Goal: Task Accomplishment & Management: Manage account settings

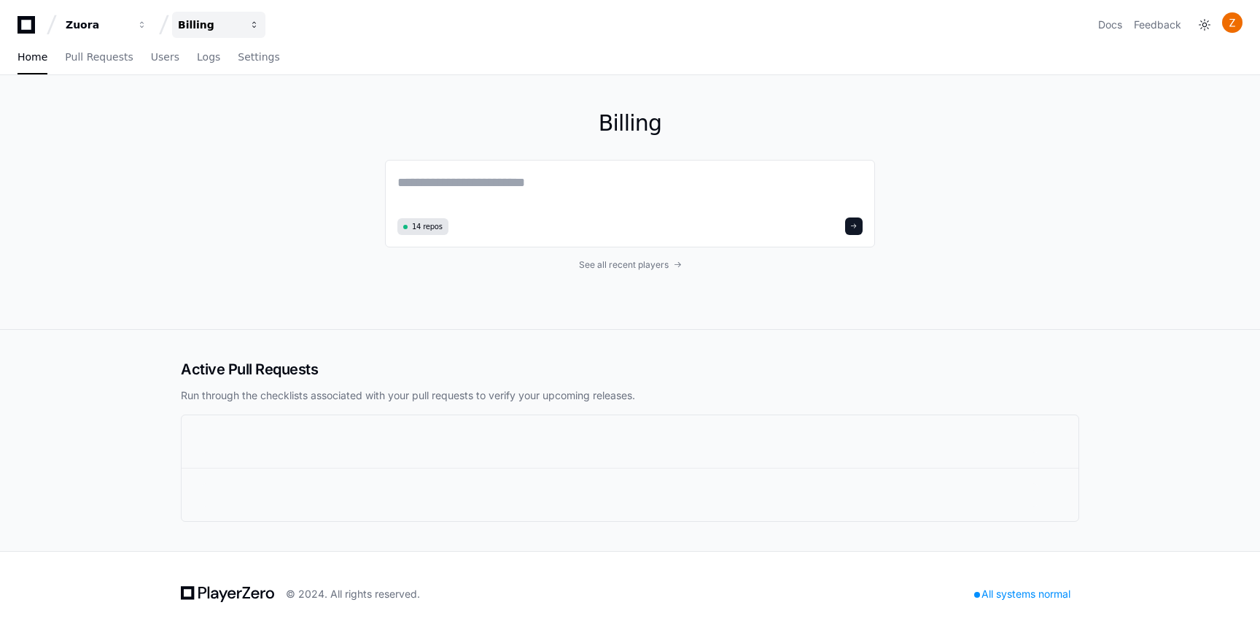
click at [263, 28] on button "Billing" at bounding box center [218, 25] width 93 height 26
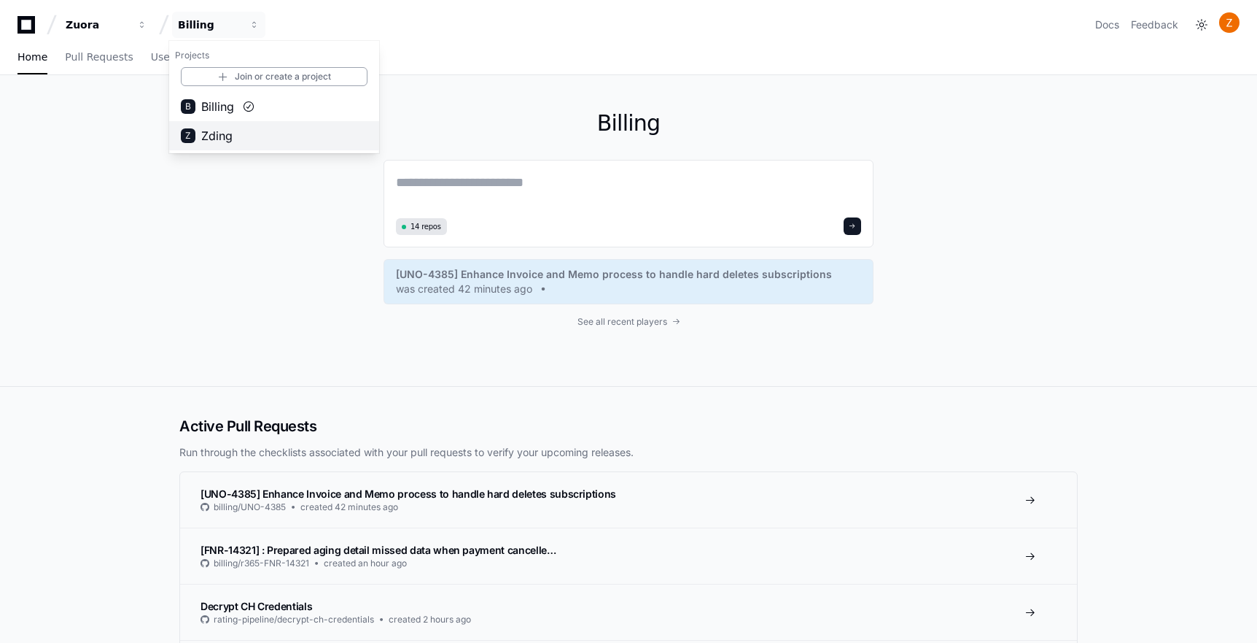
click at [240, 131] on button "Z Zding" at bounding box center [274, 135] width 210 height 29
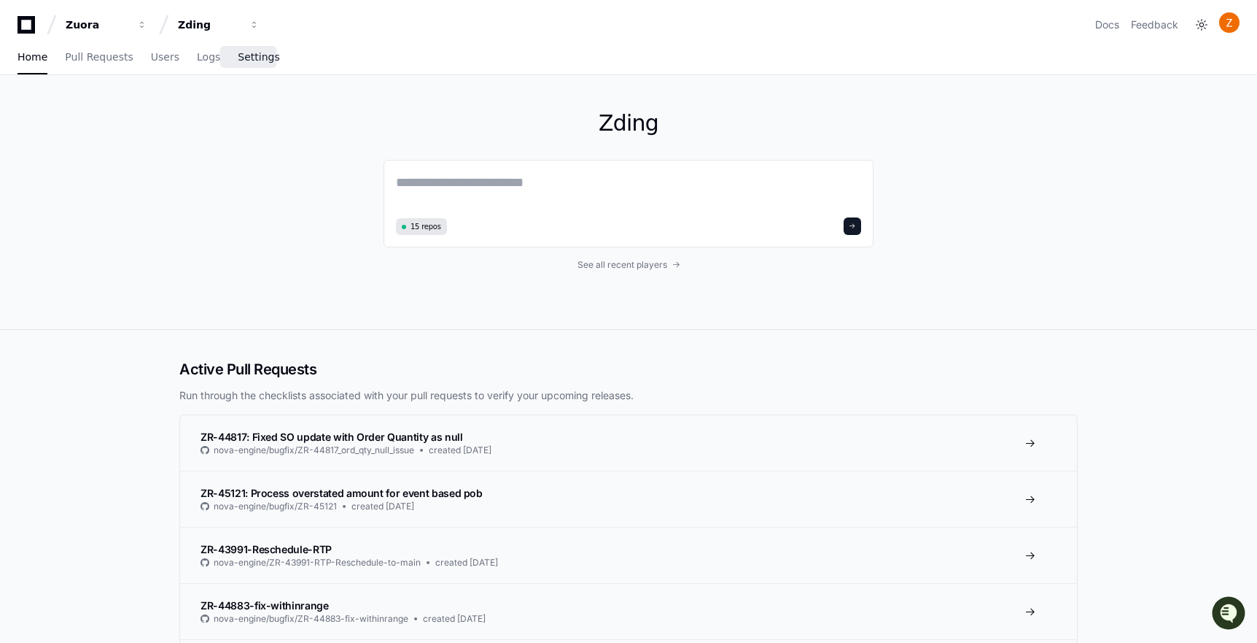
click at [245, 65] on link "Settings" at bounding box center [259, 58] width 42 height 34
click at [255, 27] on span "button" at bounding box center [254, 25] width 10 height 10
click at [274, 79] on link "Join or create a project" at bounding box center [274, 76] width 187 height 19
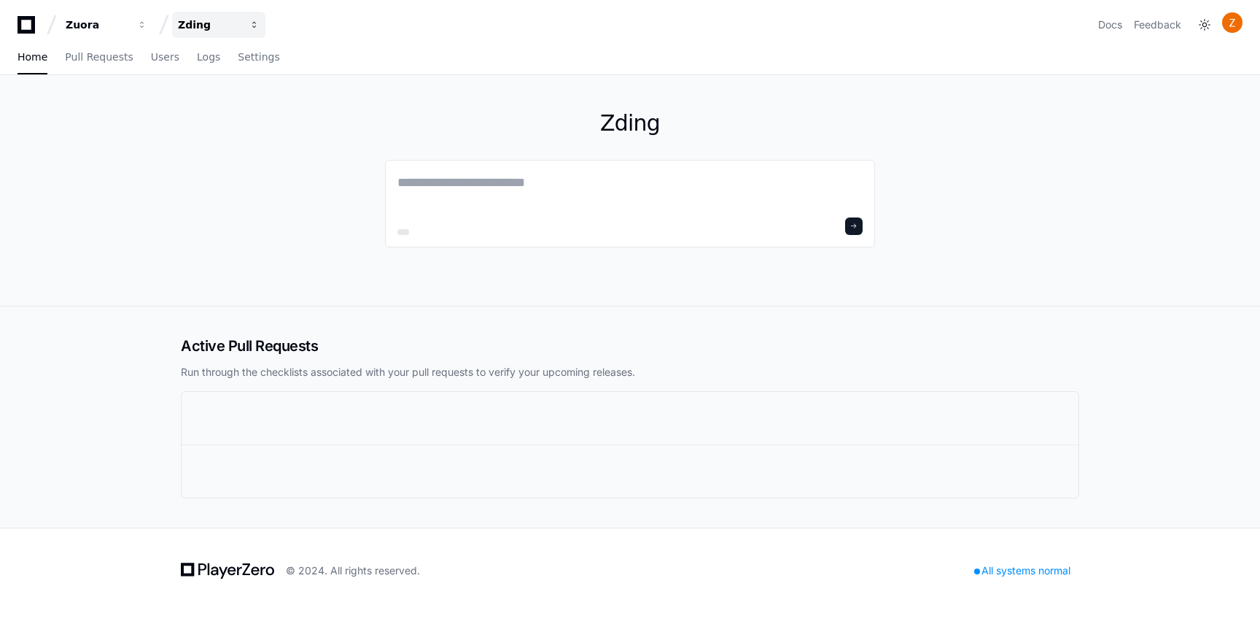
click at [252, 28] on span "button" at bounding box center [254, 25] width 10 height 10
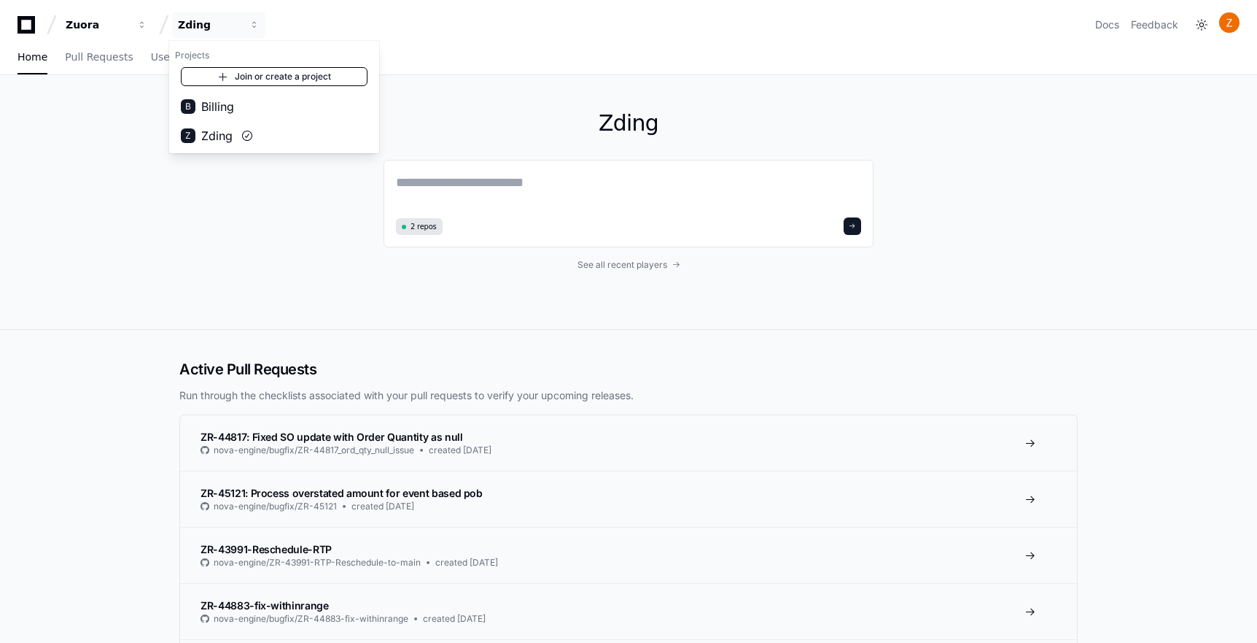
click at [273, 74] on link "Join or create a project" at bounding box center [274, 76] width 187 height 19
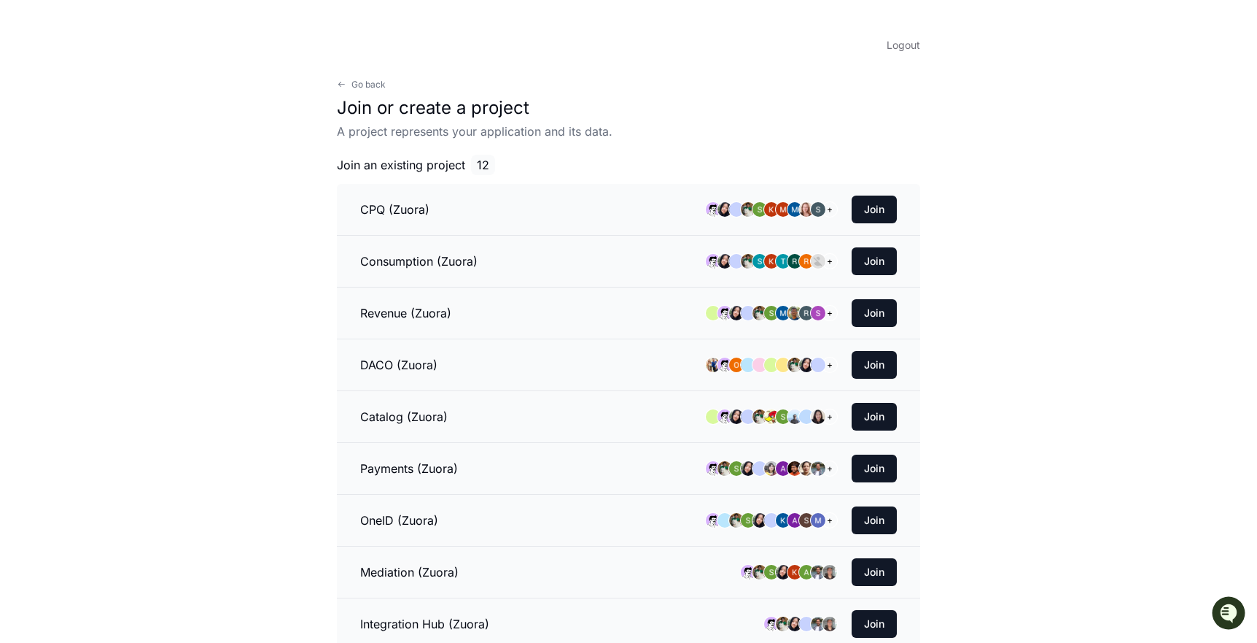
scroll to position [486, 0]
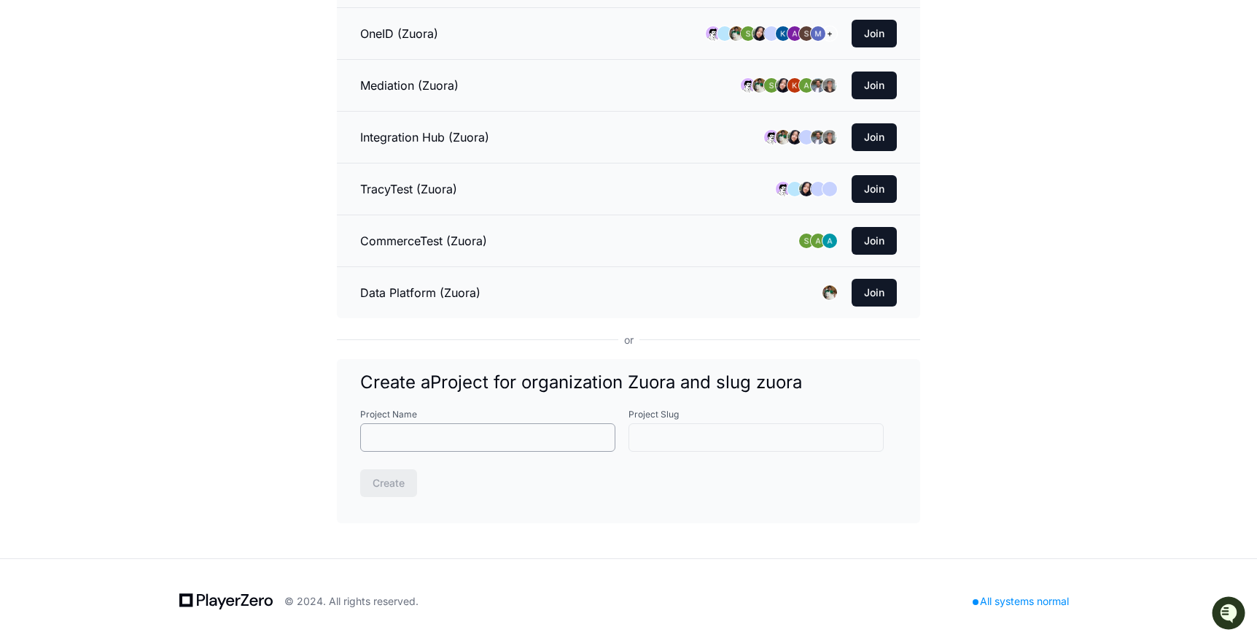
click at [443, 441] on input "Project Name" at bounding box center [488, 437] width 236 height 15
type input "*"
type input "**"
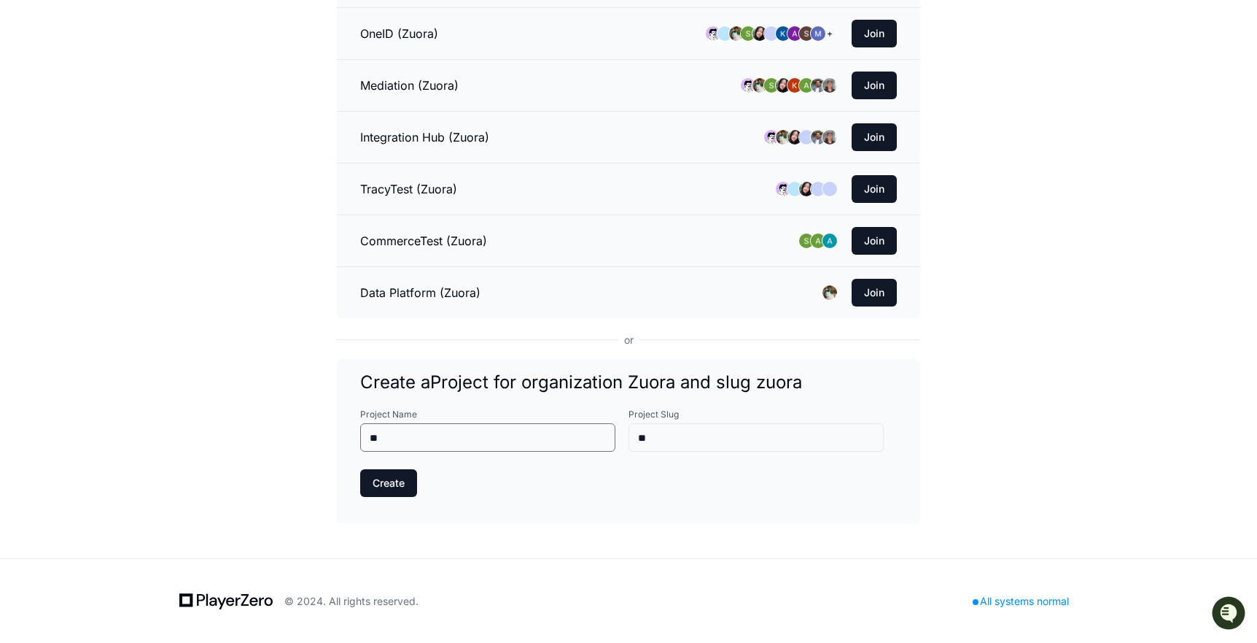
type input "***"
type input "****"
type input "*****"
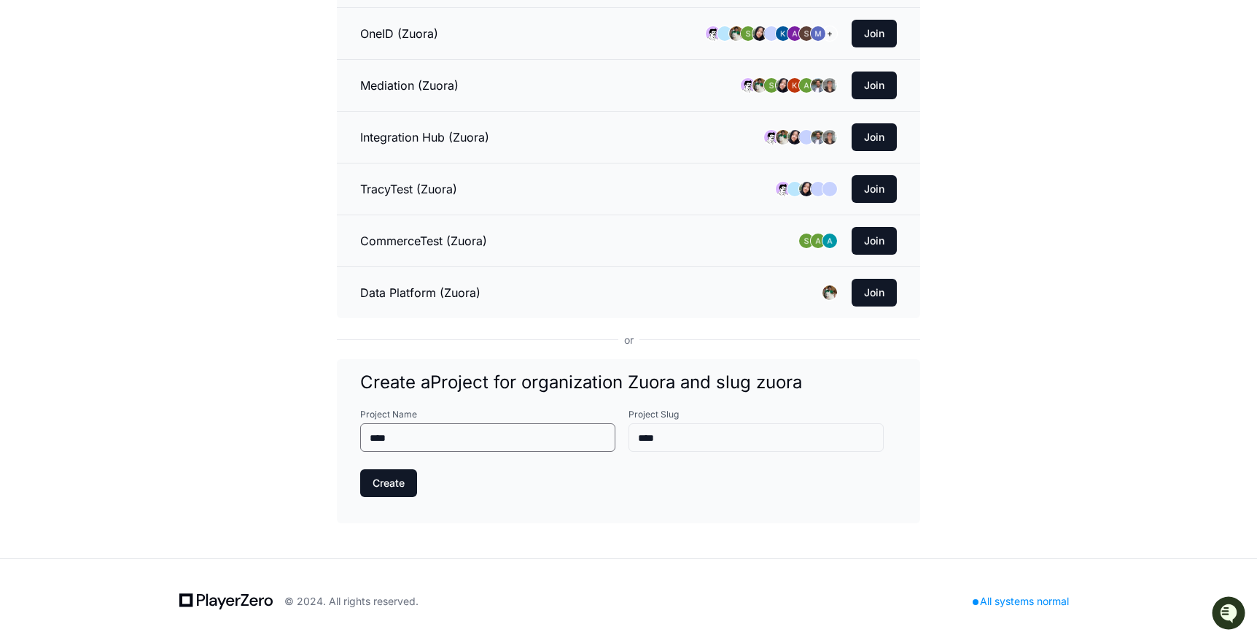
type input "*****"
type input "******"
click at [389, 484] on span "Create" at bounding box center [389, 483] width 32 height 15
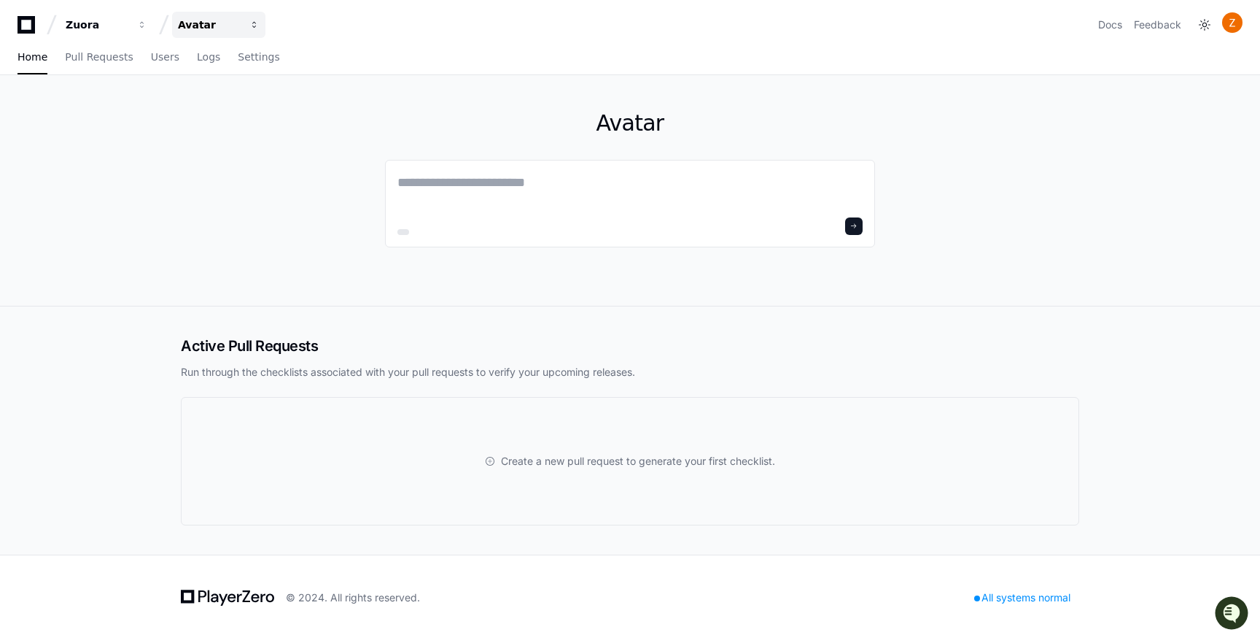
click at [256, 22] on span "button" at bounding box center [254, 25] width 10 height 10
click at [230, 104] on span "Avatar" at bounding box center [218, 107] width 35 height 18
click at [257, 61] on span "Settings" at bounding box center [259, 57] width 42 height 9
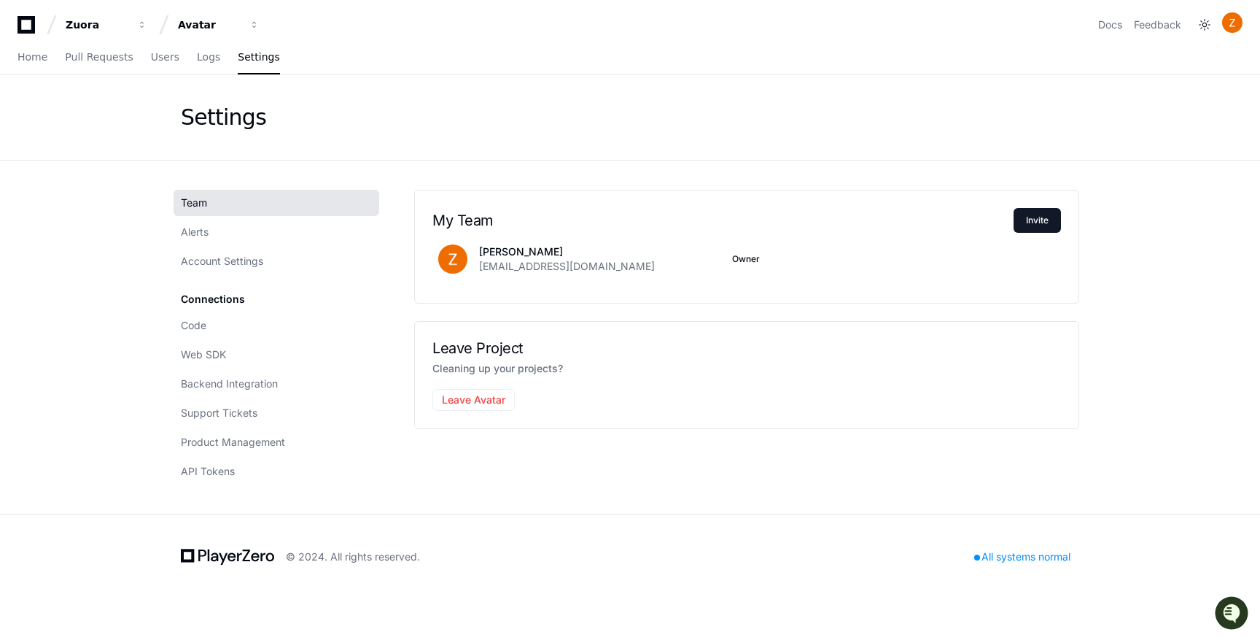
click at [496, 368] on p "Cleaning up your projects?" at bounding box center [746, 369] width 629 height 18
click at [247, 325] on link "Code" at bounding box center [277, 325] width 206 height 26
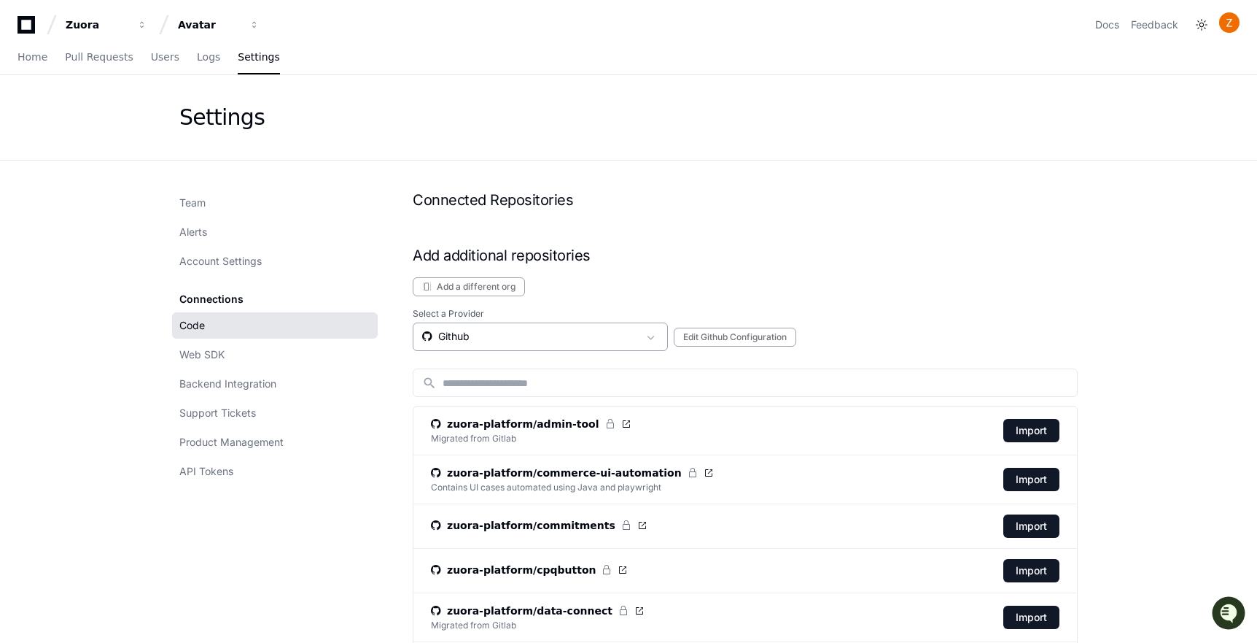
click at [519, 325] on div "Github" at bounding box center [540, 336] width 255 height 28
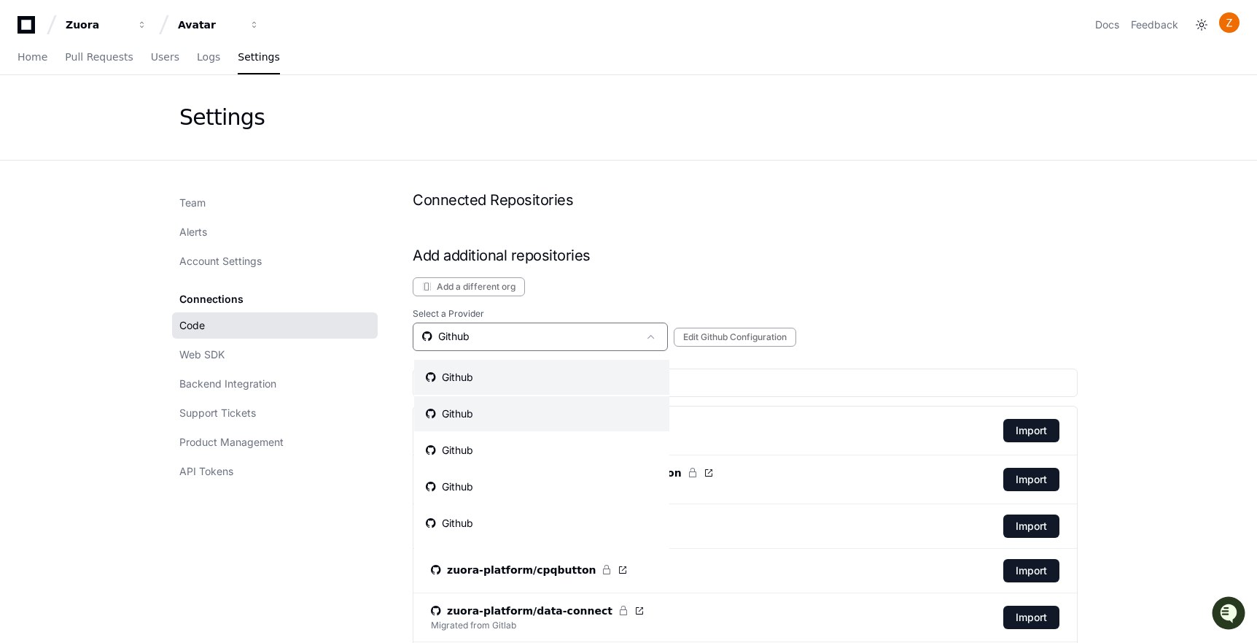
click at [496, 406] on mat-option "Github" at bounding box center [541, 413] width 255 height 35
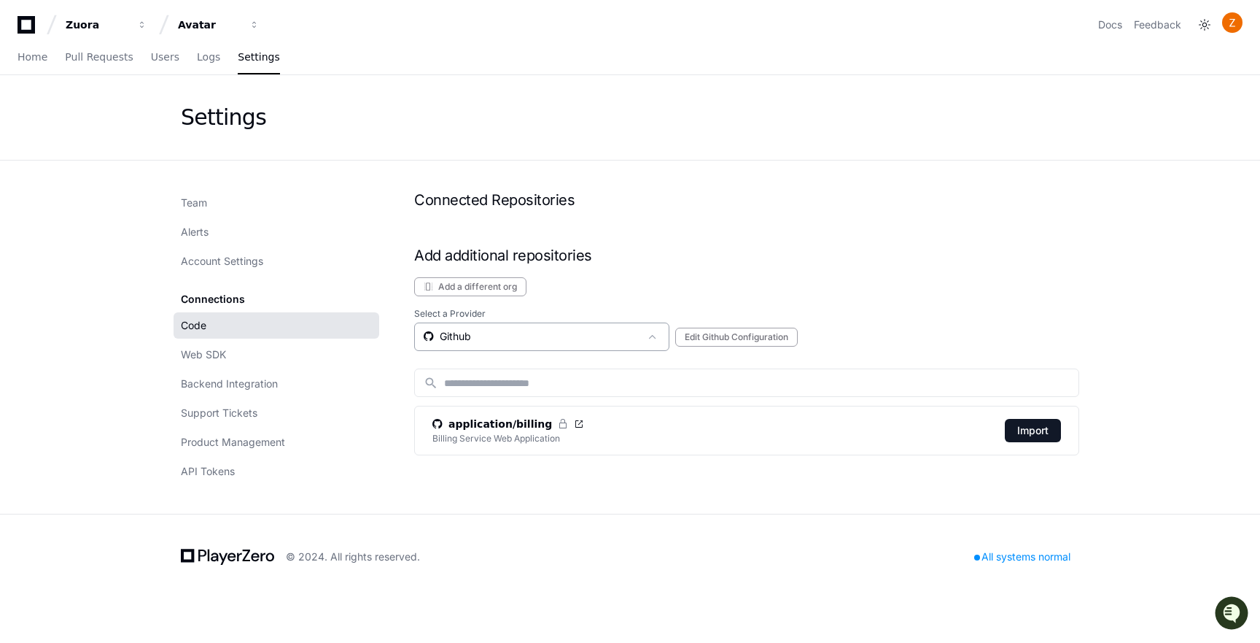
click at [508, 343] on mat-select "Github" at bounding box center [532, 336] width 216 height 15
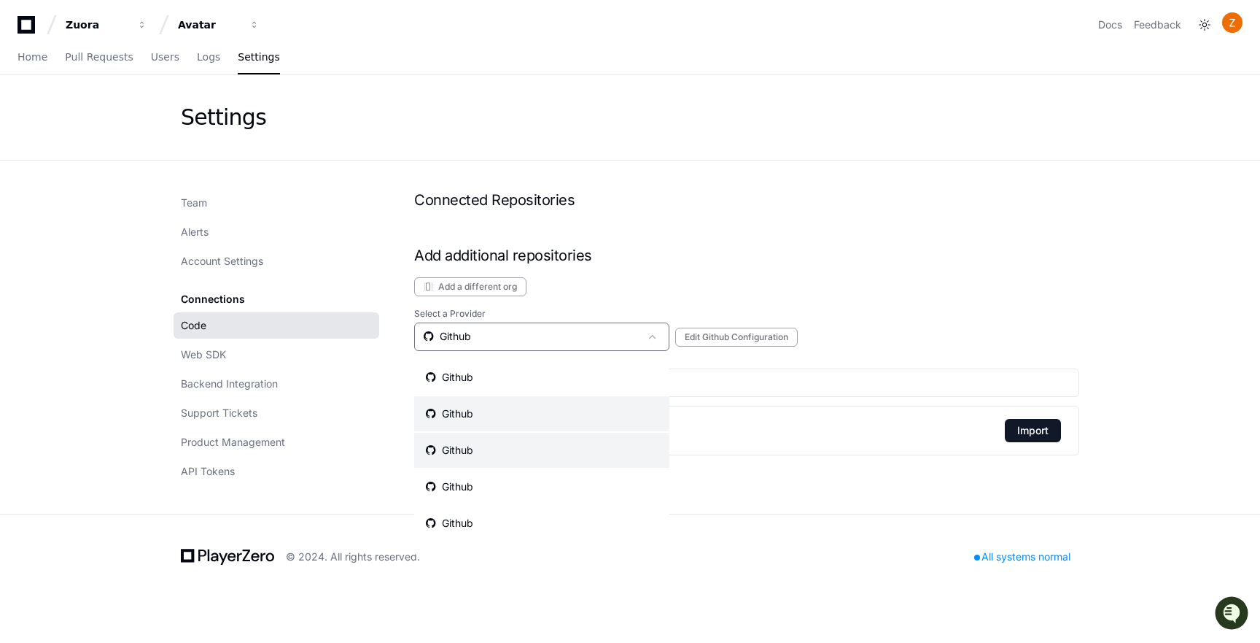
click at [488, 457] on mat-option "Github" at bounding box center [541, 449] width 255 height 35
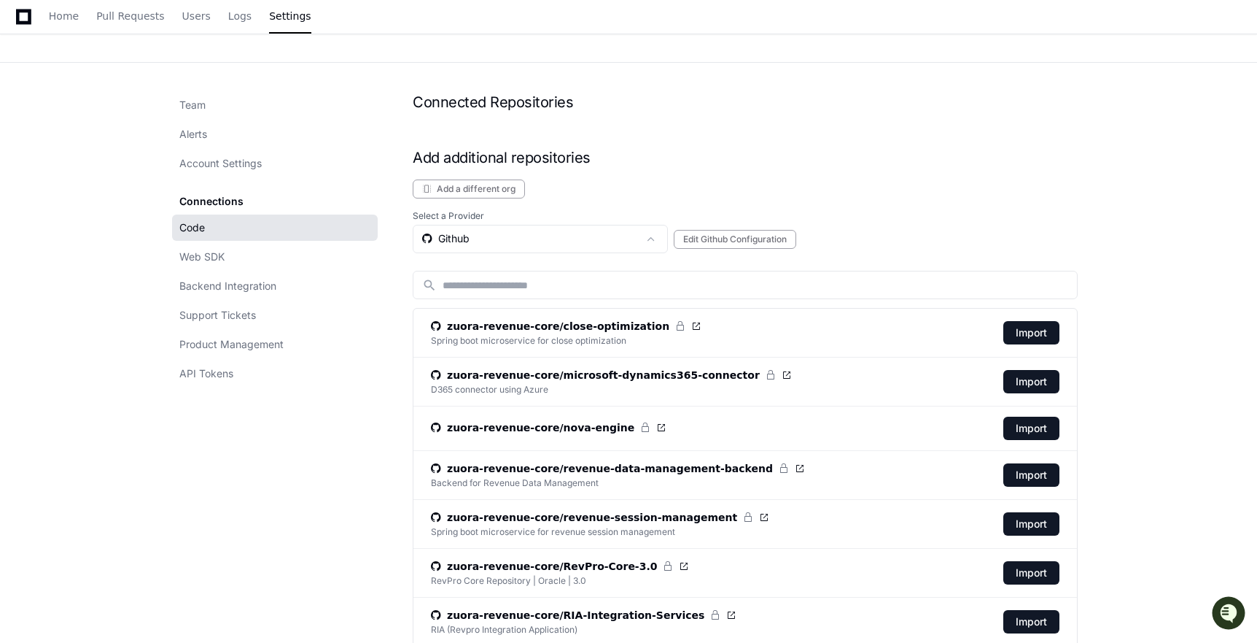
scroll to position [102, 0]
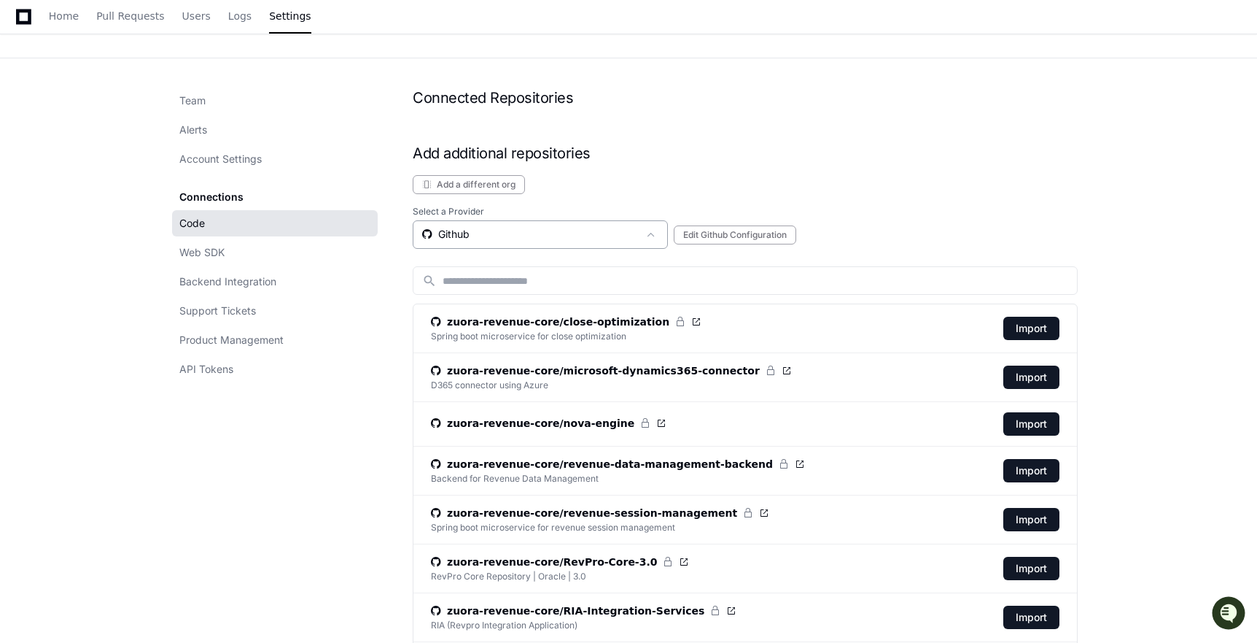
click at [489, 241] on div "Github" at bounding box center [530, 234] width 216 height 15
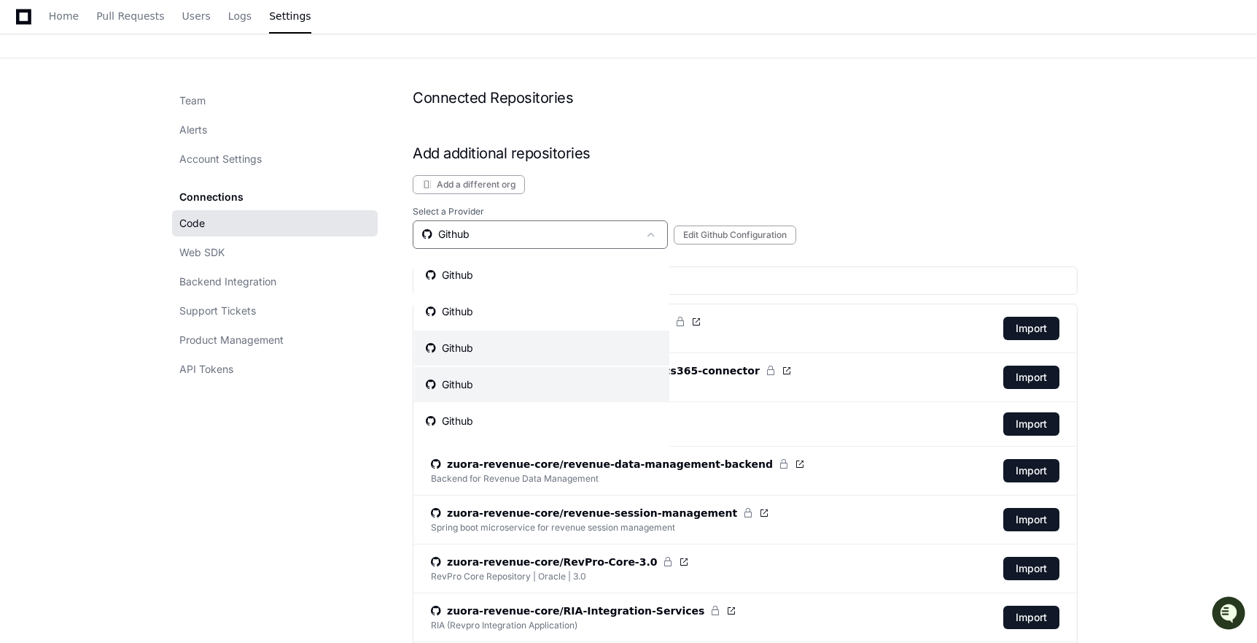
click at [458, 383] on div "Github" at bounding box center [449, 384] width 47 height 15
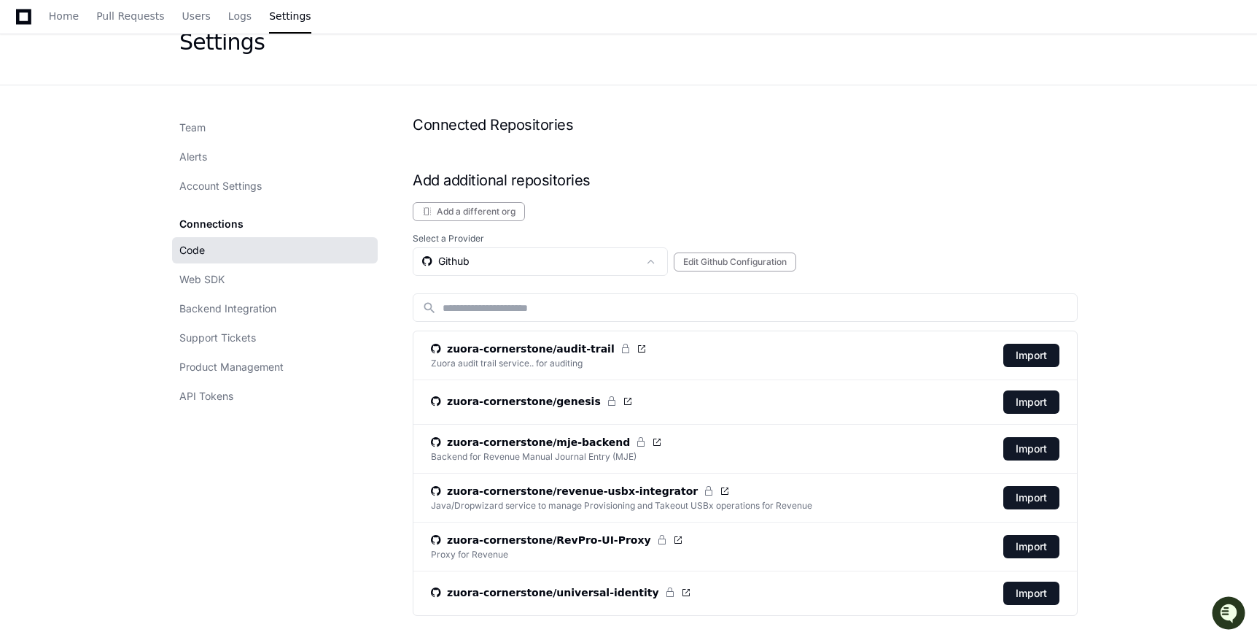
scroll to position [72, 0]
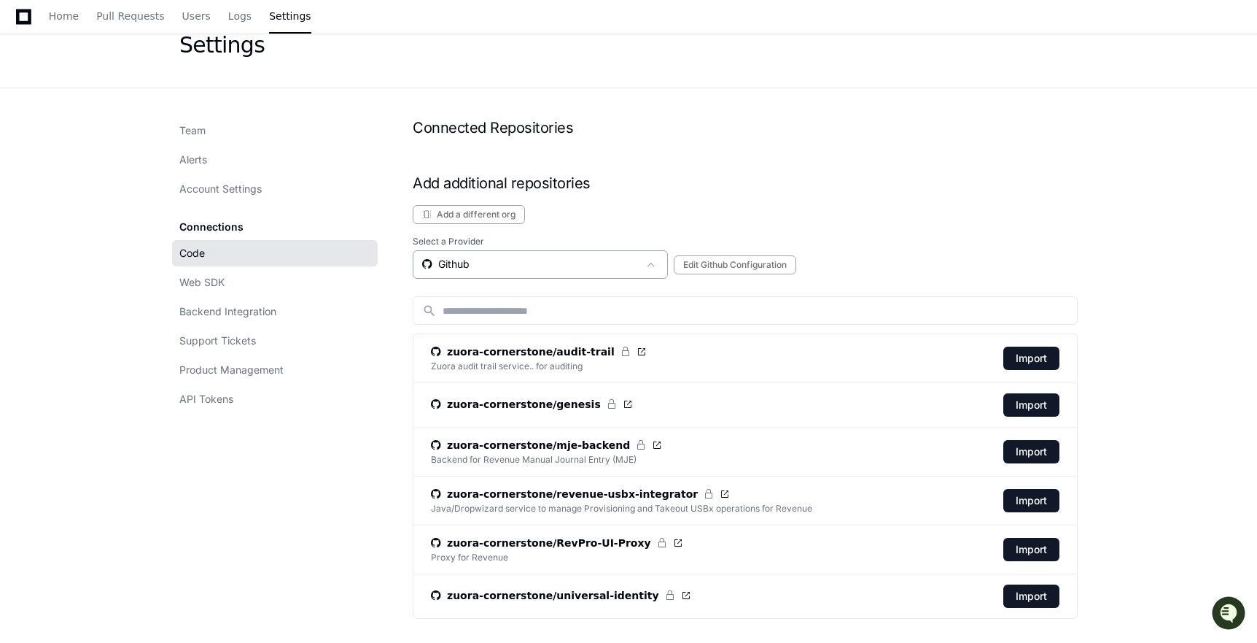
click at [478, 253] on div "Github" at bounding box center [540, 264] width 255 height 28
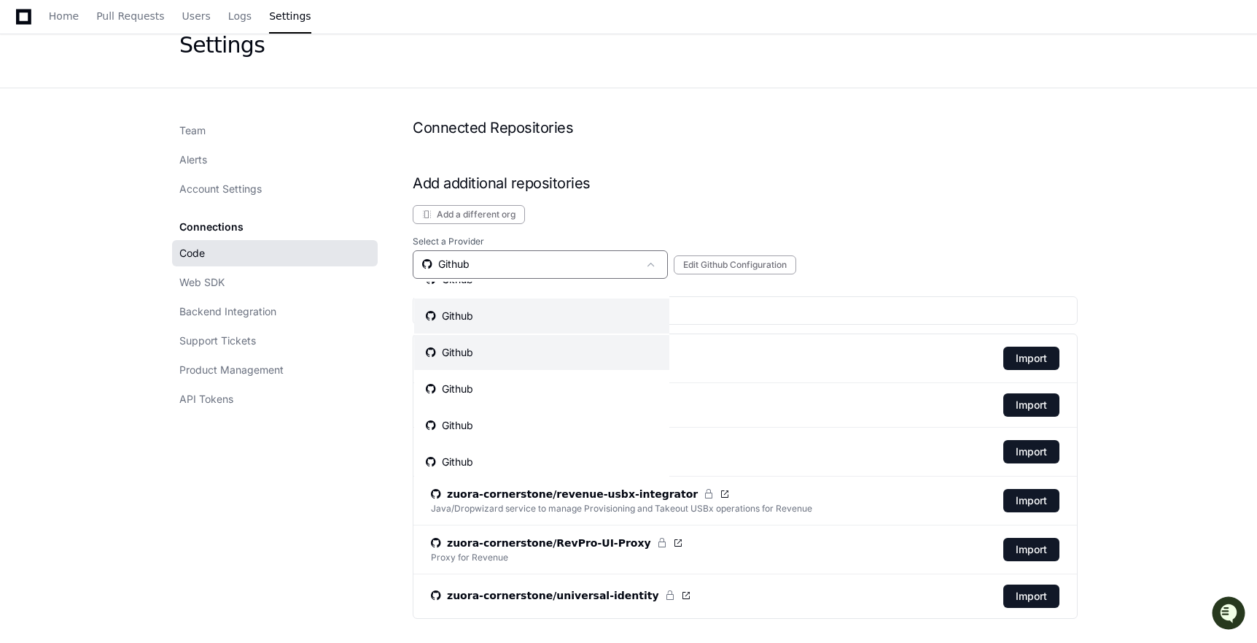
scroll to position [66, 0]
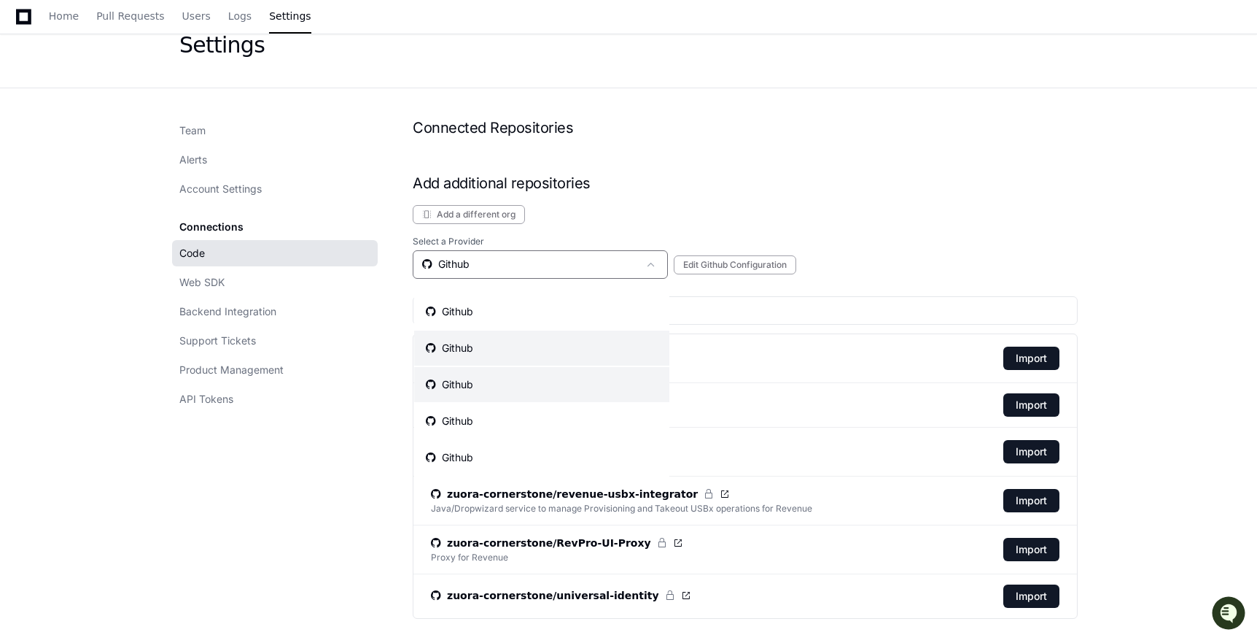
click at [474, 381] on mat-option "Github" at bounding box center [541, 384] width 255 height 35
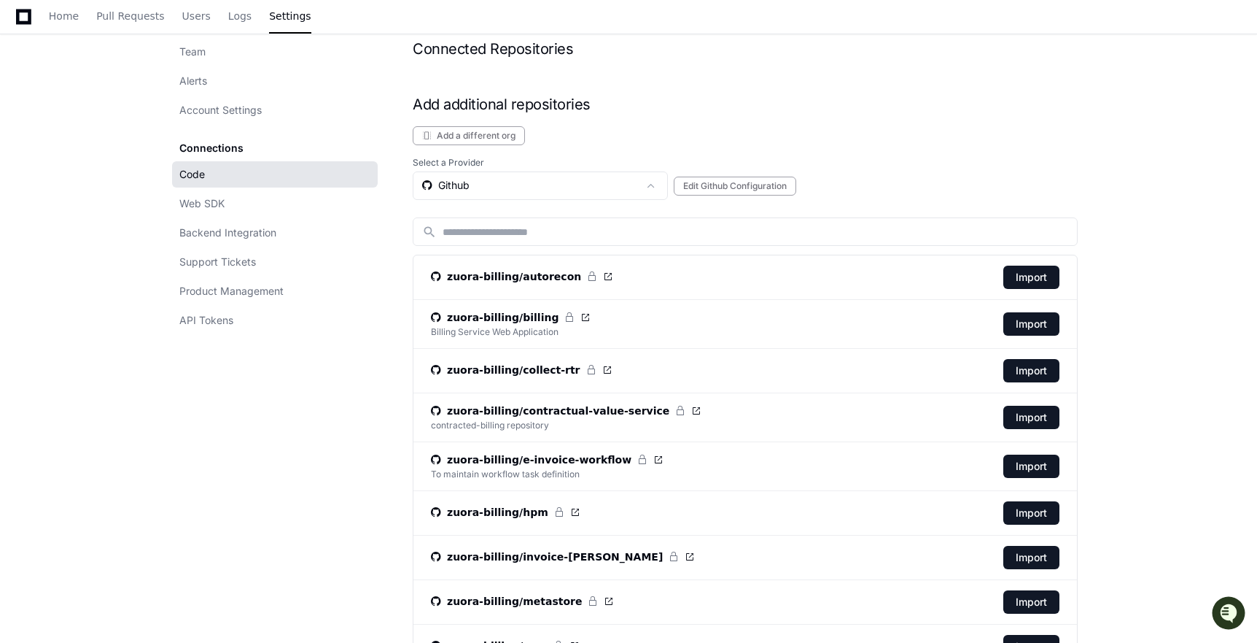
scroll to position [125, 0]
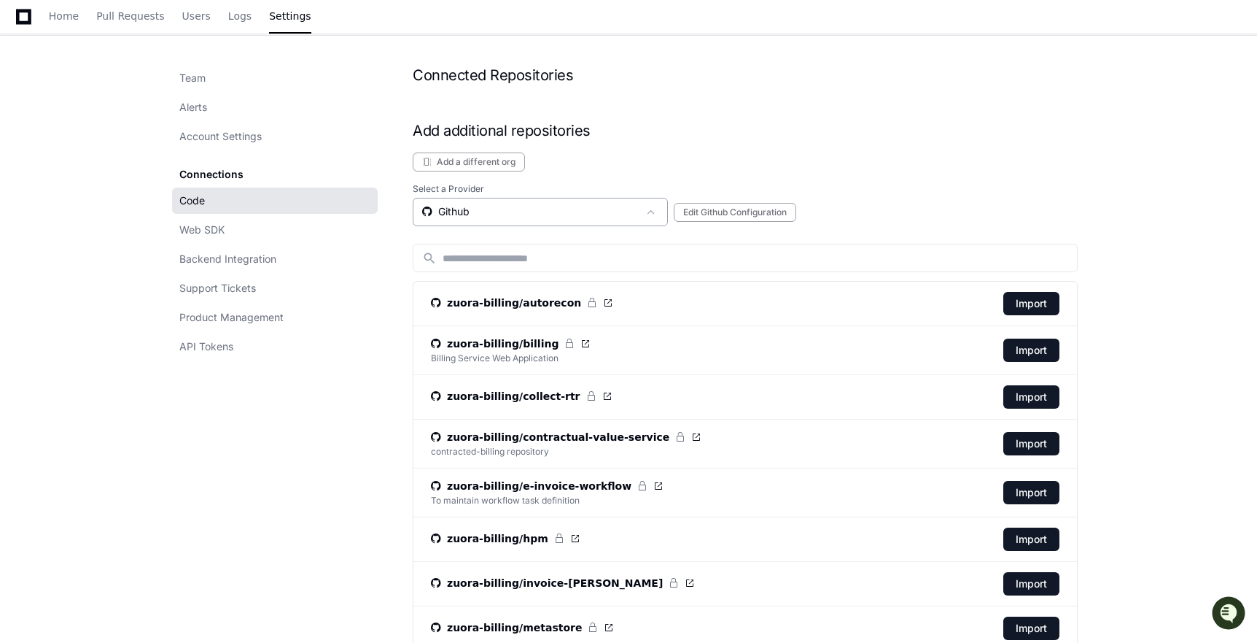
click at [540, 223] on div "Github" at bounding box center [540, 212] width 255 height 28
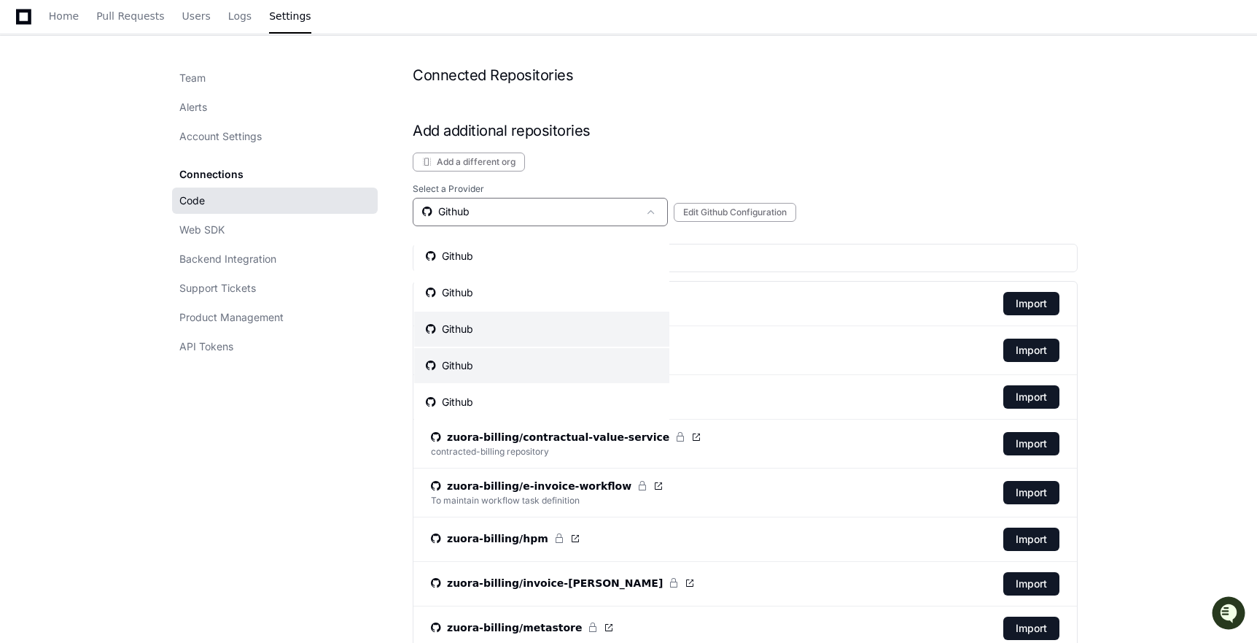
scroll to position [66, 0]
click at [497, 359] on mat-option "Github" at bounding box center [541, 368] width 255 height 35
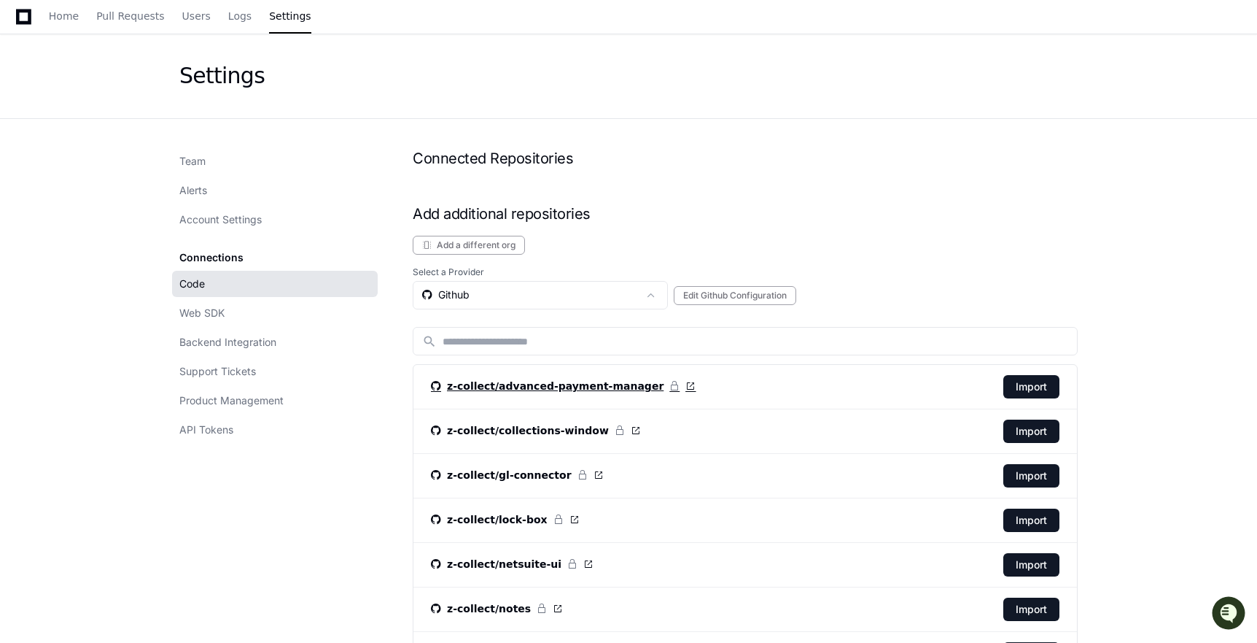
scroll to position [0, 0]
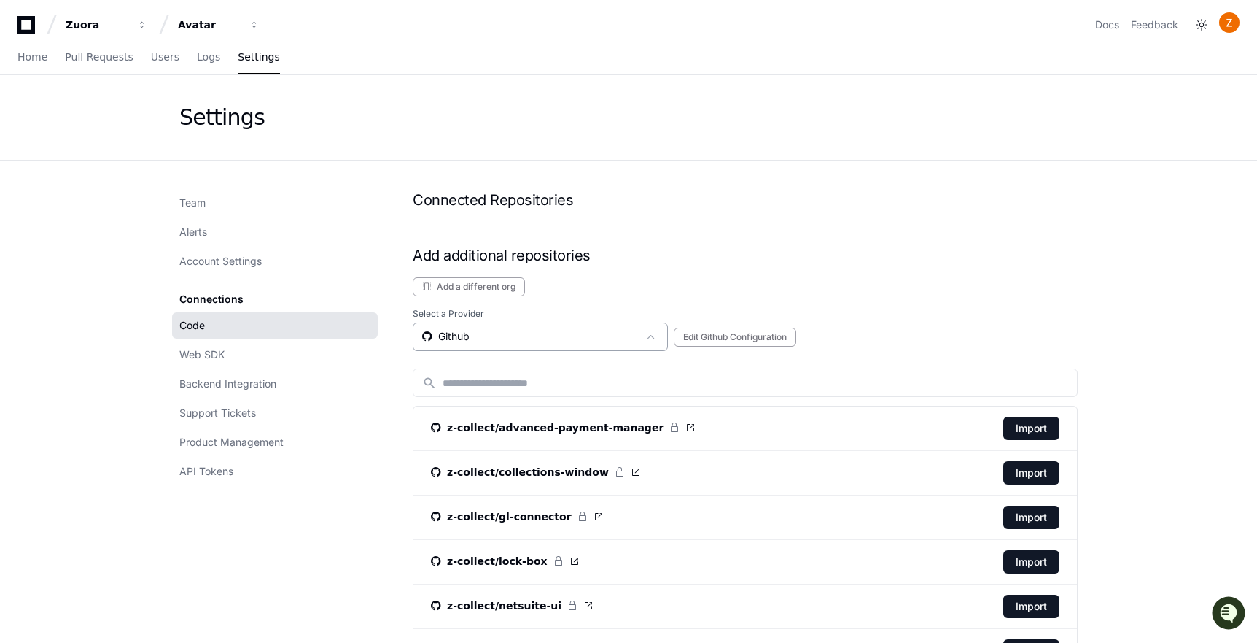
click at [502, 323] on div "Github" at bounding box center [540, 336] width 255 height 28
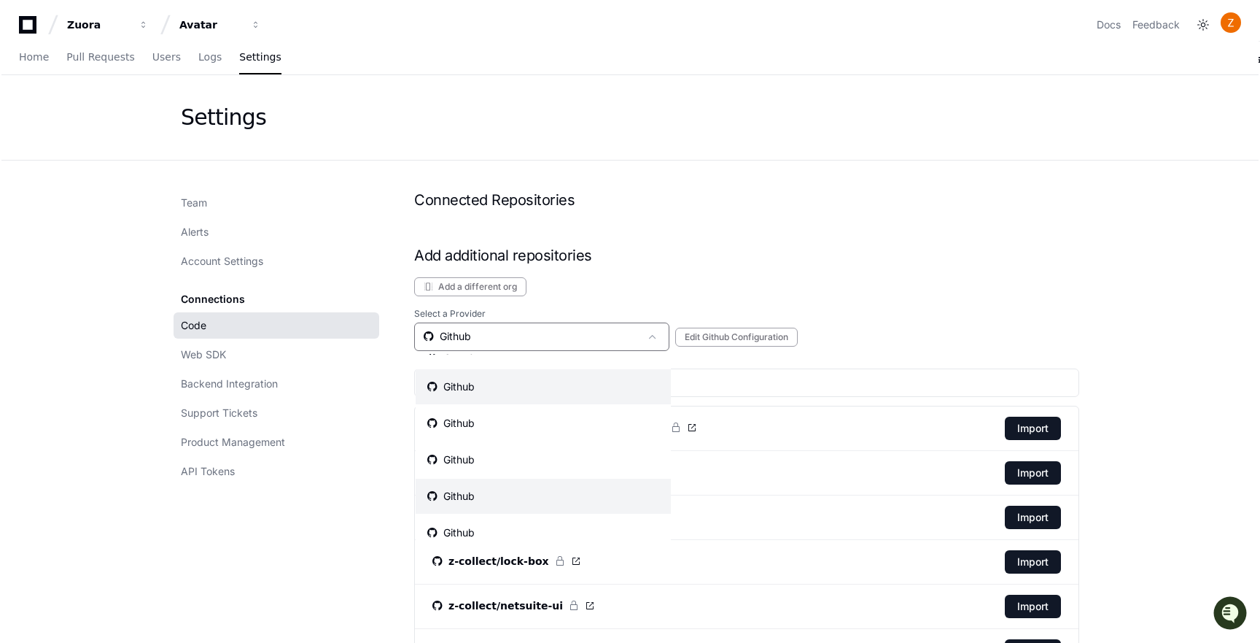
scroll to position [66, 0]
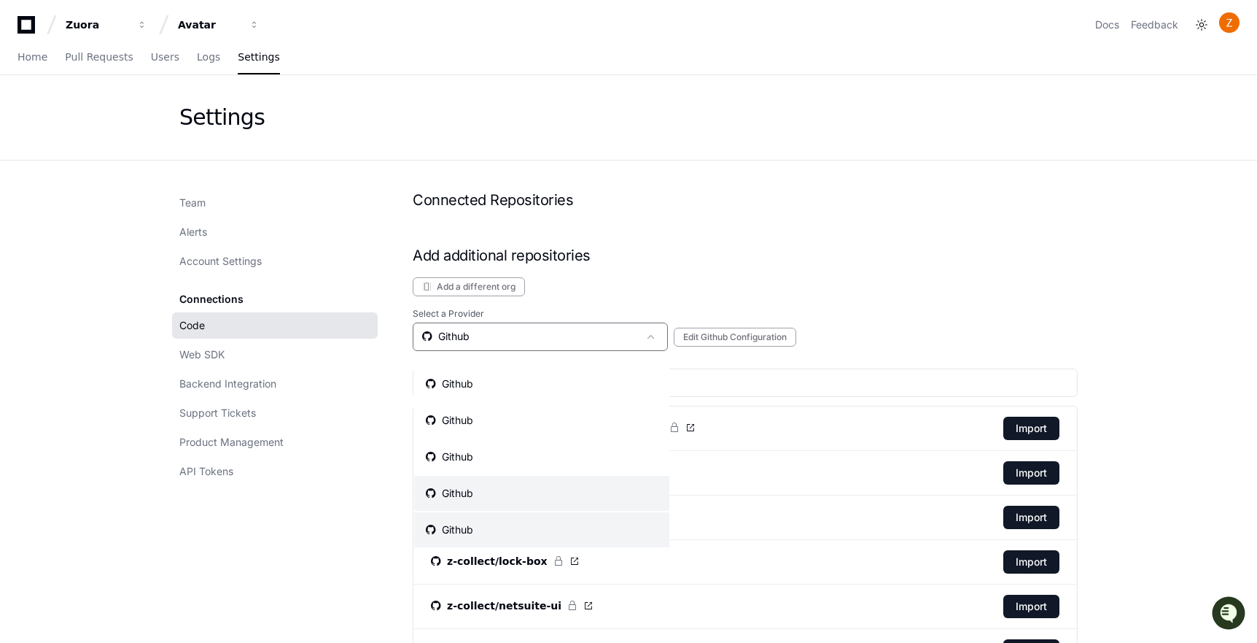
click at [493, 529] on mat-option "Github" at bounding box center [541, 529] width 255 height 35
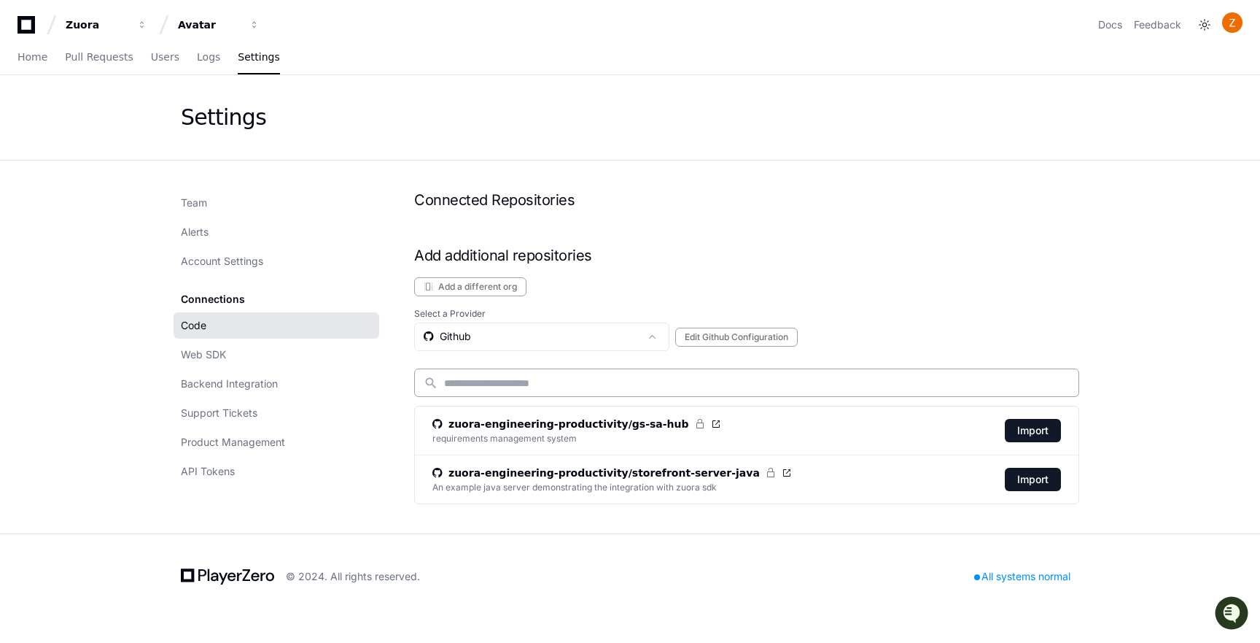
click at [549, 374] on div "search" at bounding box center [746, 382] width 665 height 28
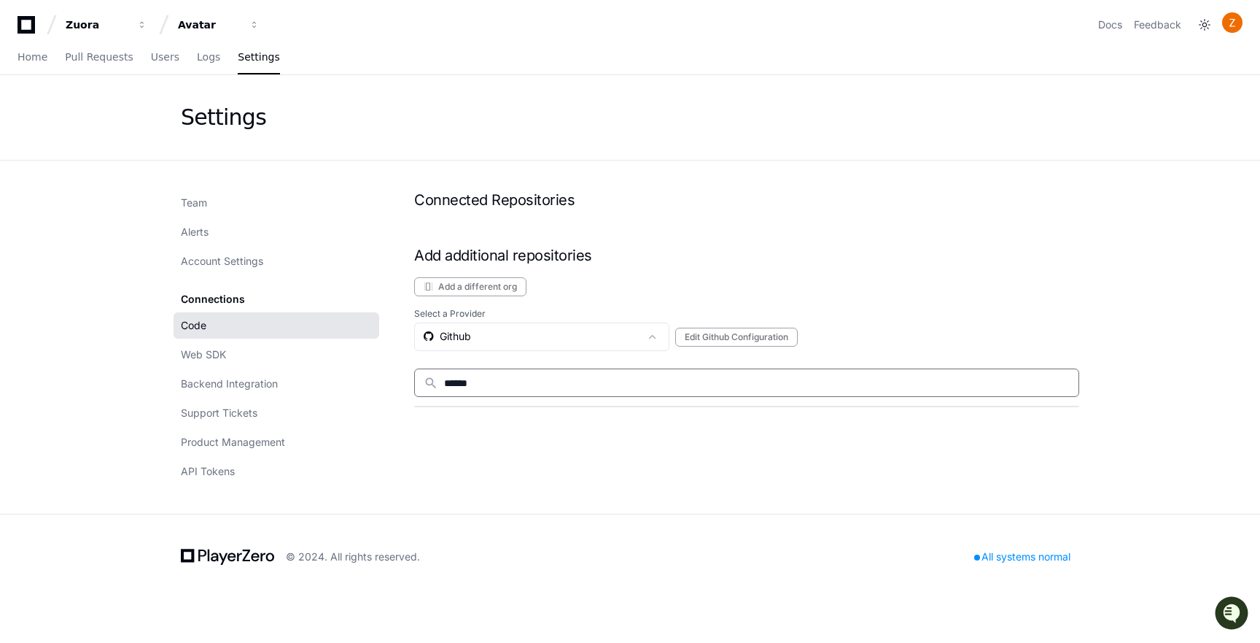
type input "******"
click at [619, 379] on input "******" at bounding box center [757, 383] width 626 height 15
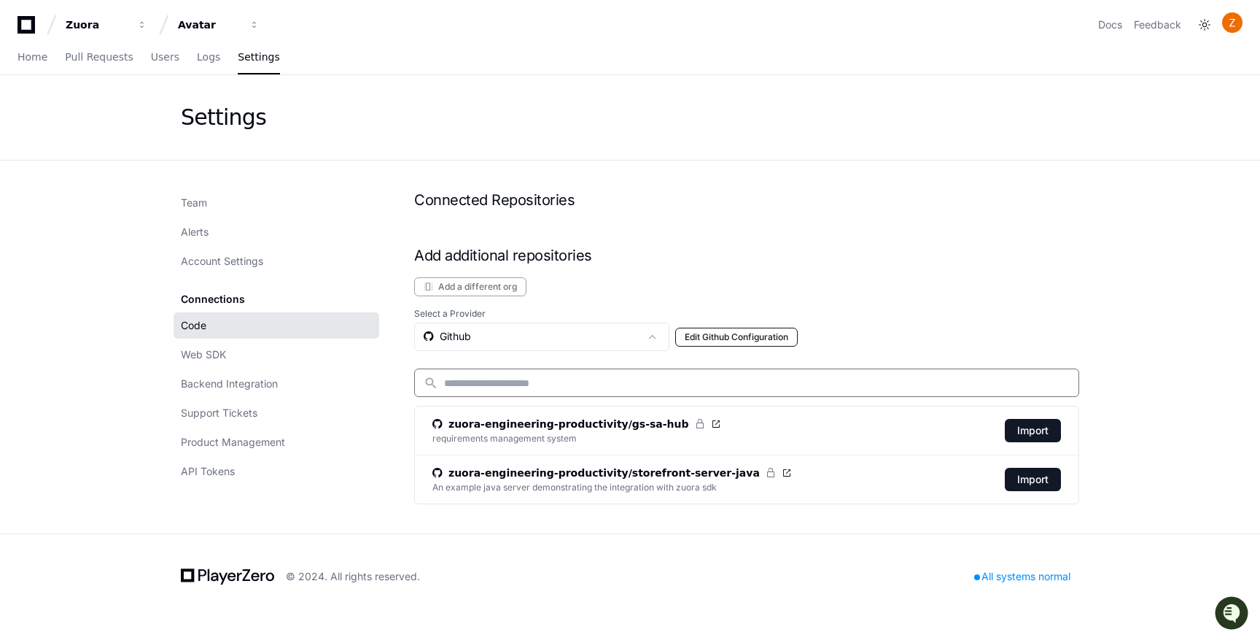
click at [730, 338] on button "Edit Github Configuration" at bounding box center [736, 336] width 123 height 19
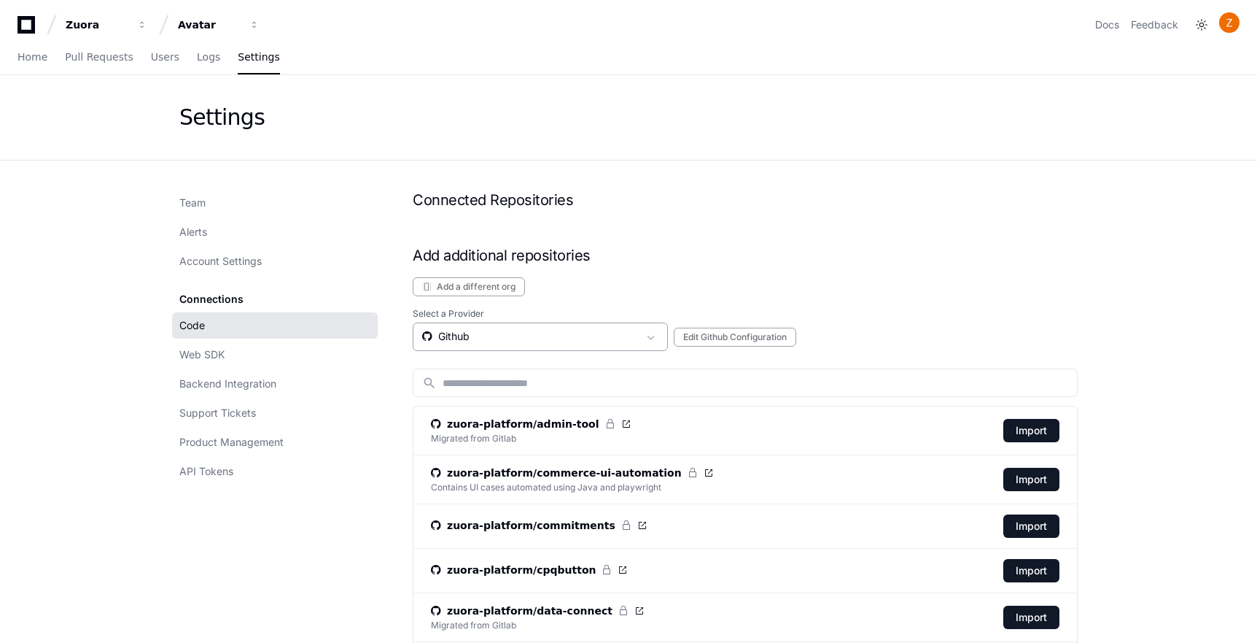
click at [573, 339] on div "Github" at bounding box center [530, 336] width 216 height 15
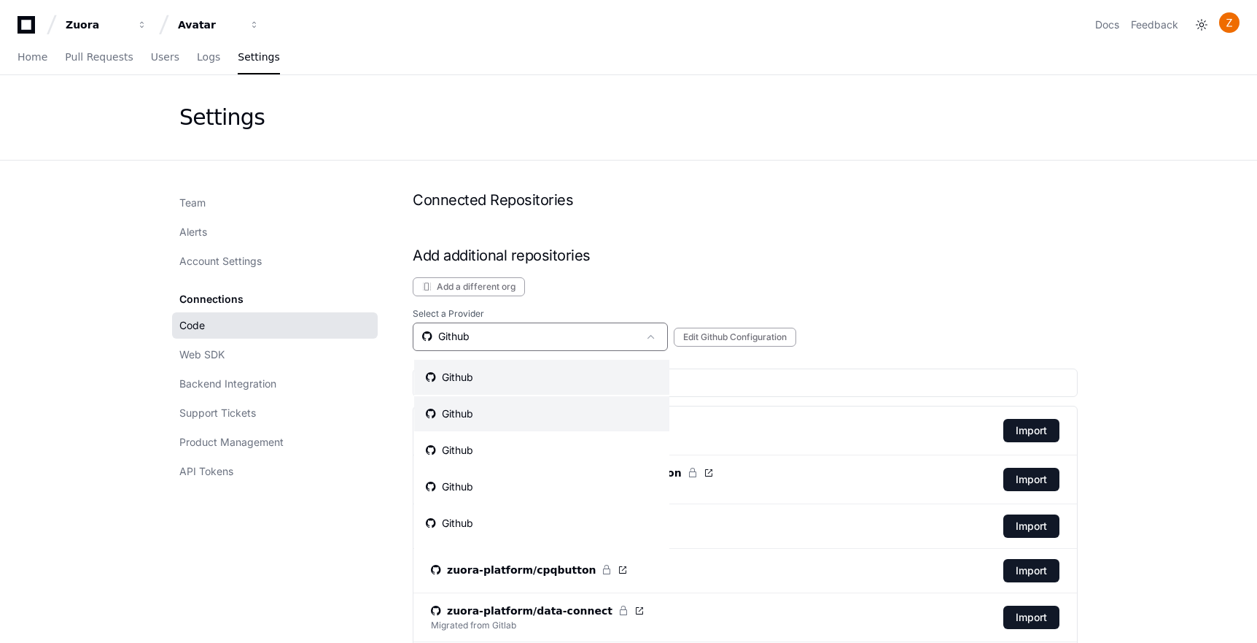
scroll to position [66, 0]
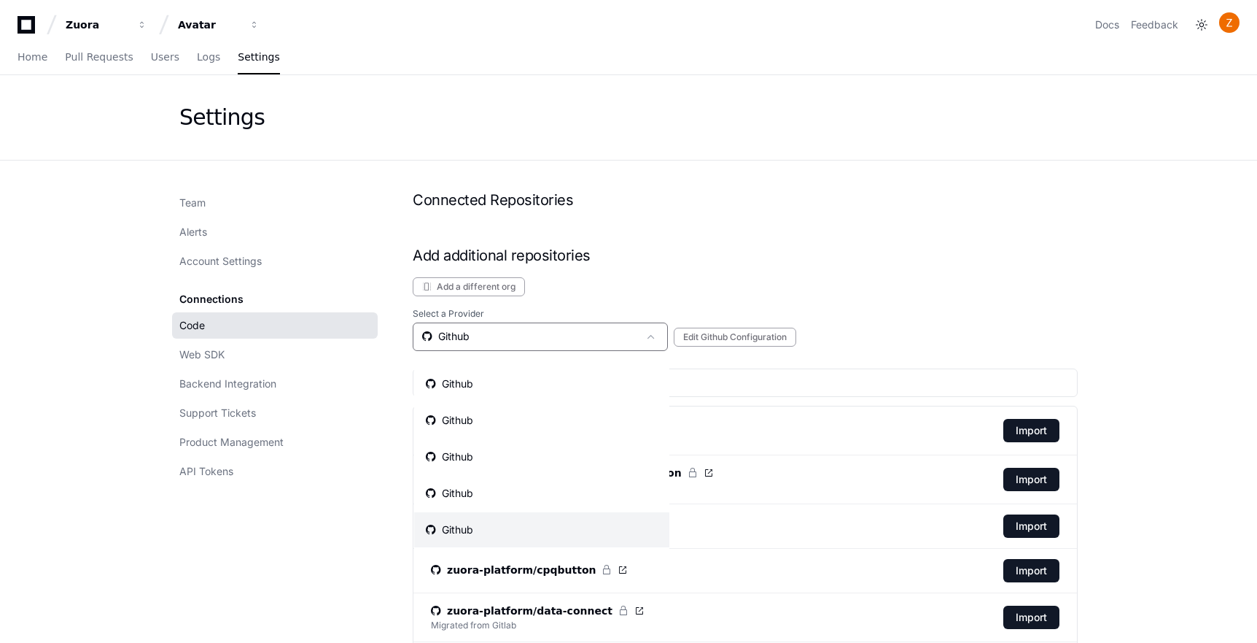
click at [524, 526] on mat-option "Github" at bounding box center [541, 529] width 255 height 35
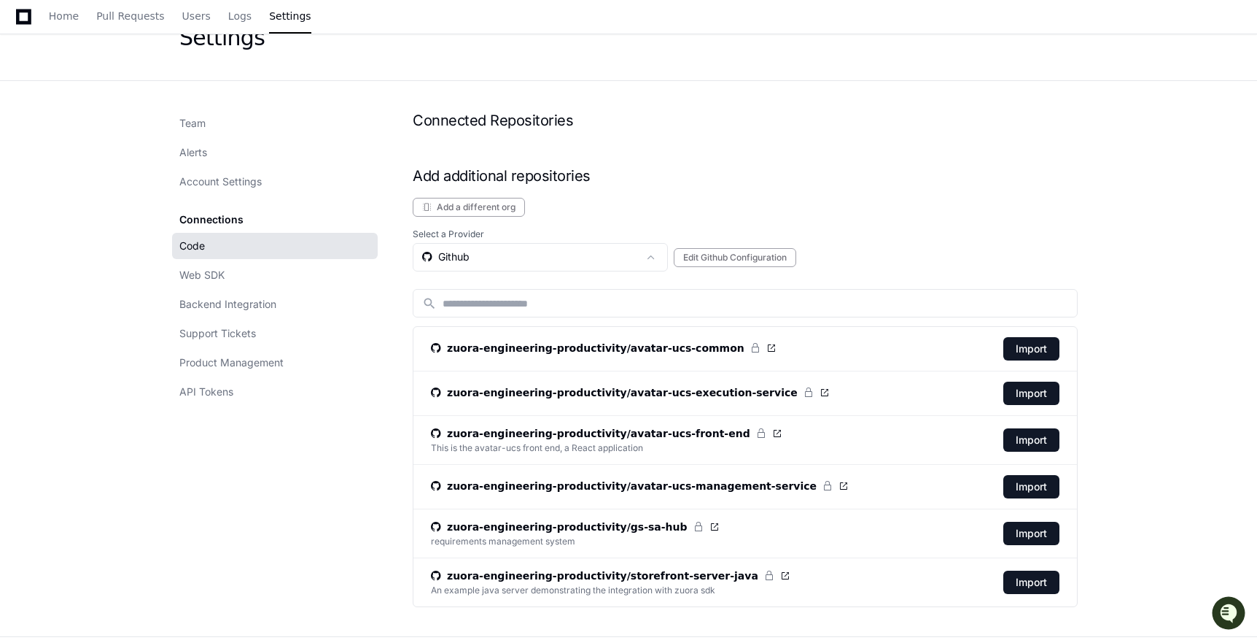
scroll to position [90, 0]
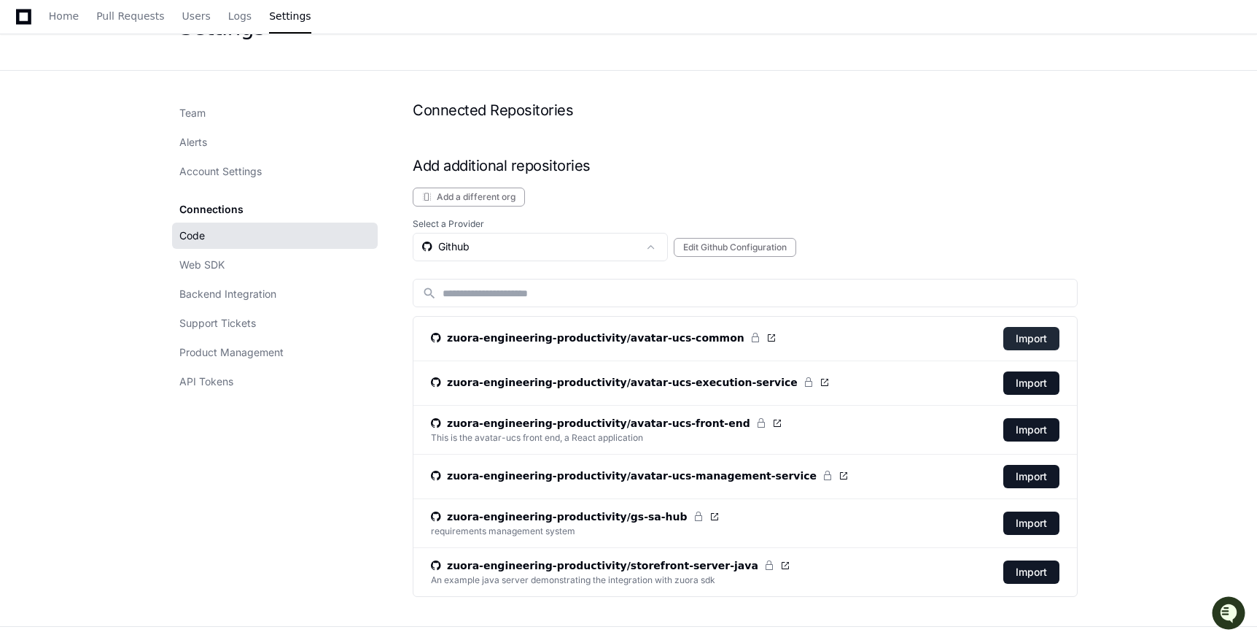
click at [1033, 338] on button "Import" at bounding box center [1032, 338] width 56 height 23
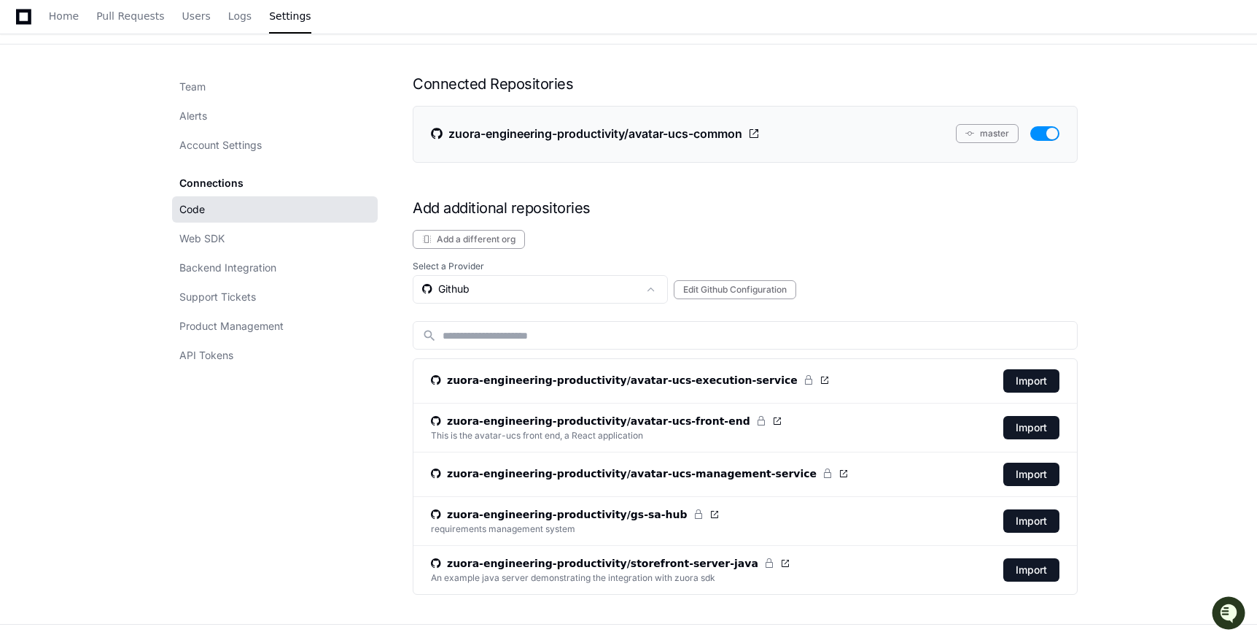
scroll to position [174, 0]
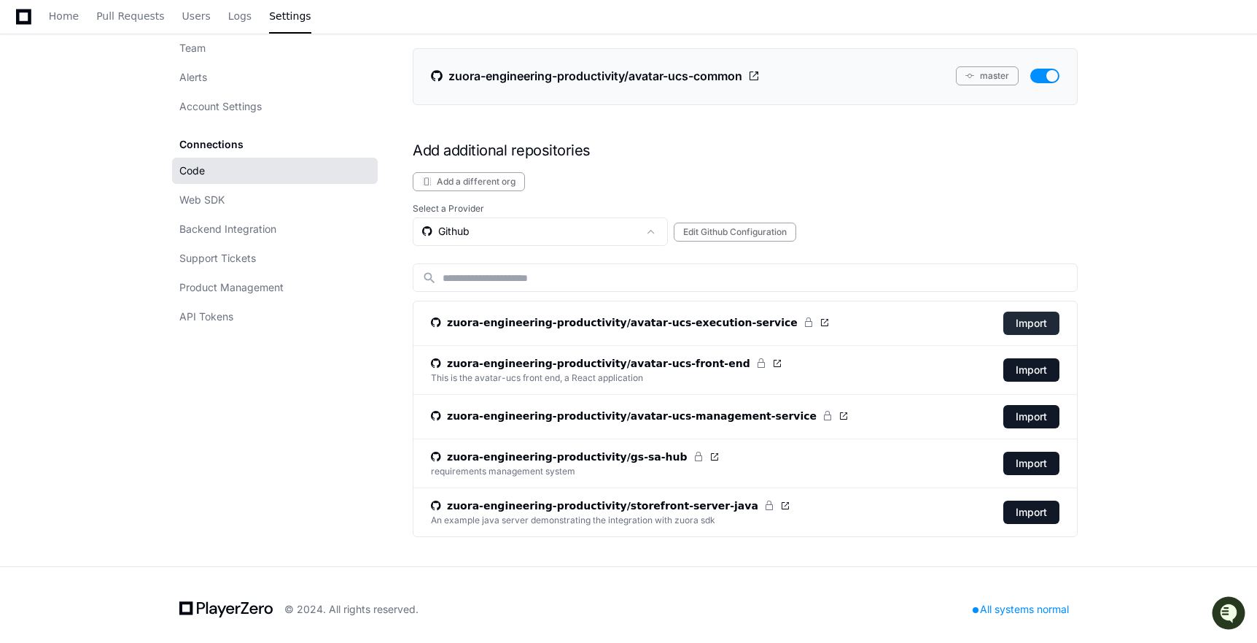
click at [1028, 320] on button "Import" at bounding box center [1032, 322] width 56 height 23
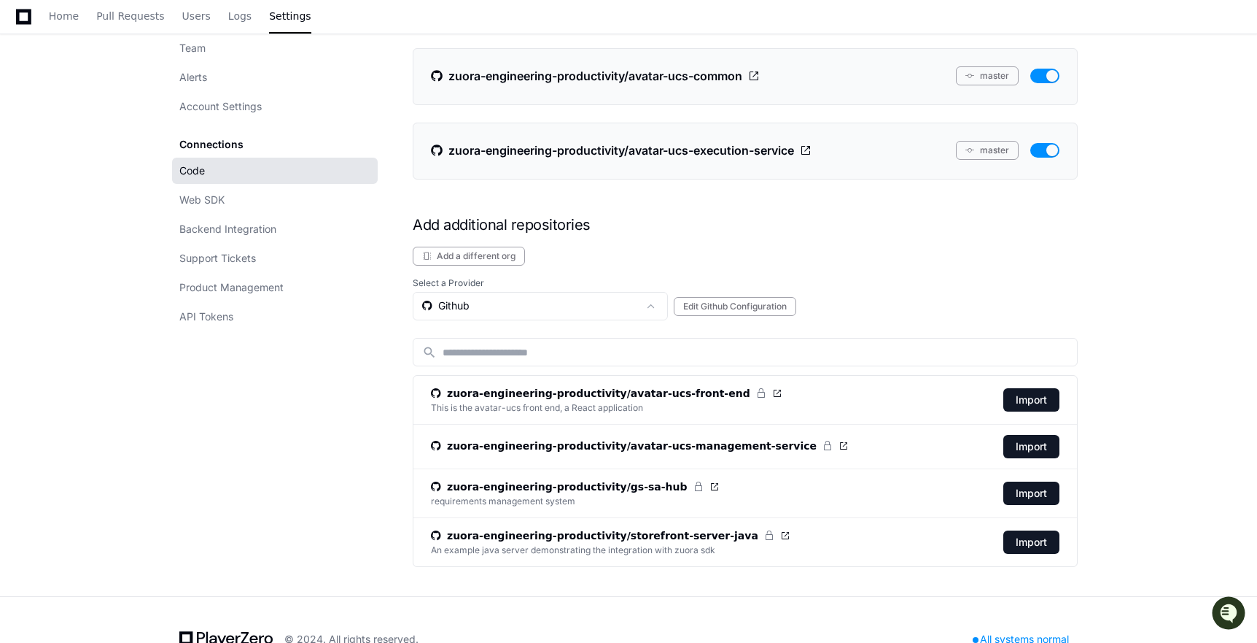
scroll to position [211, 0]
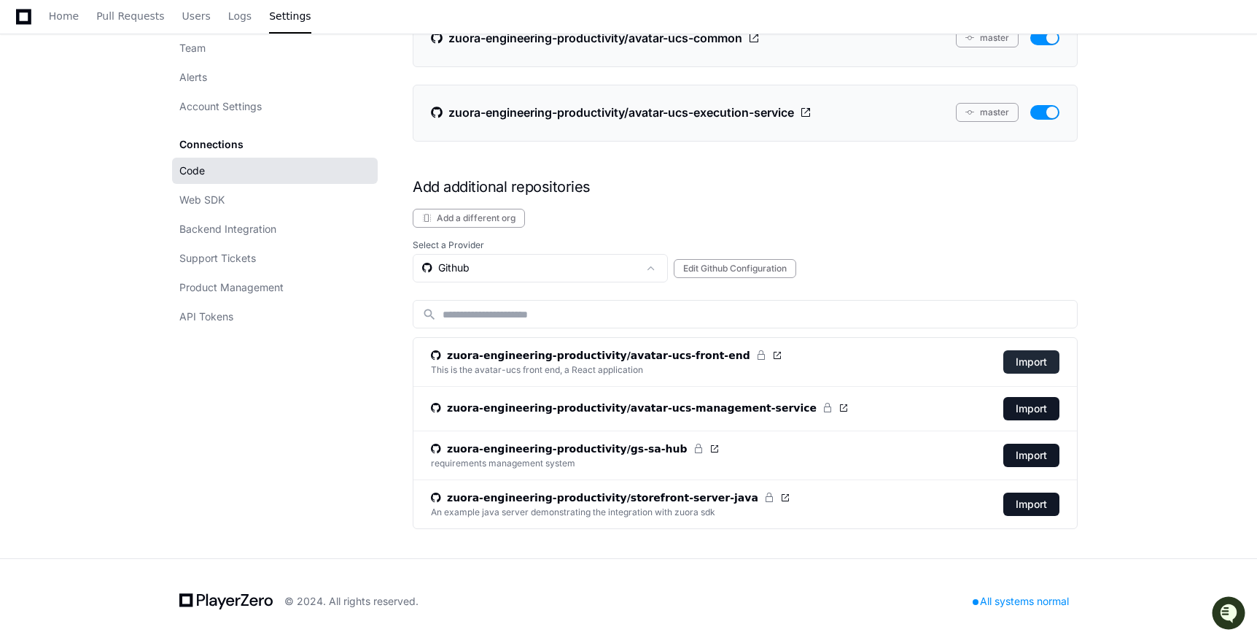
click at [1033, 367] on button "Import" at bounding box center [1032, 361] width 56 height 23
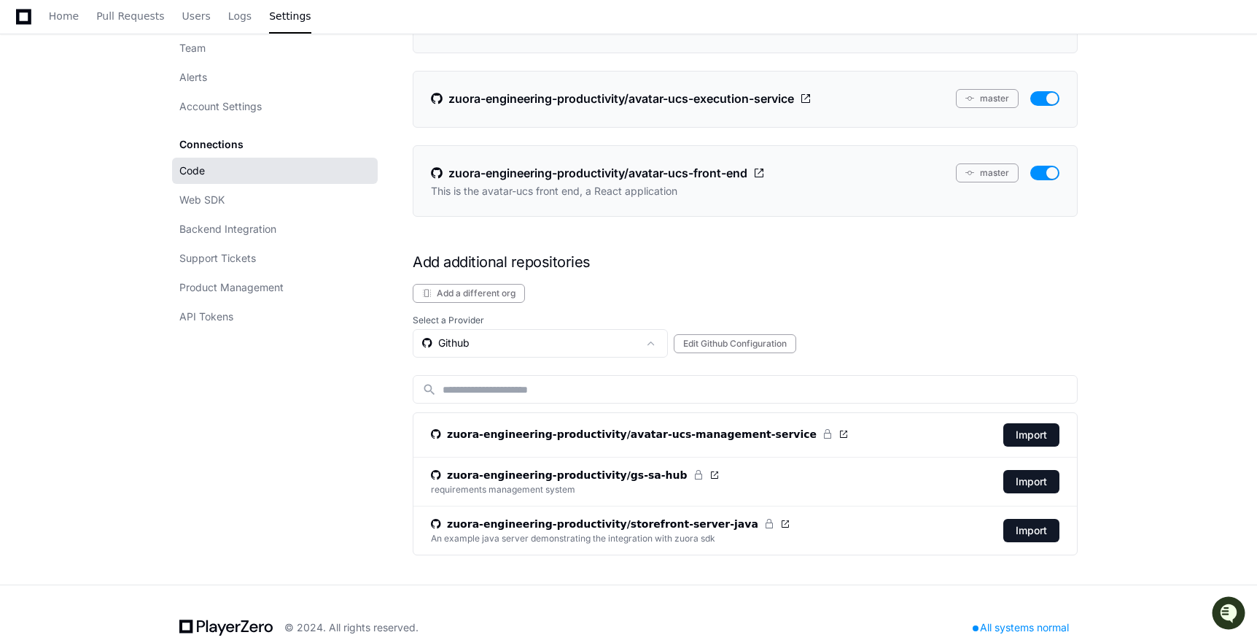
scroll to position [252, 0]
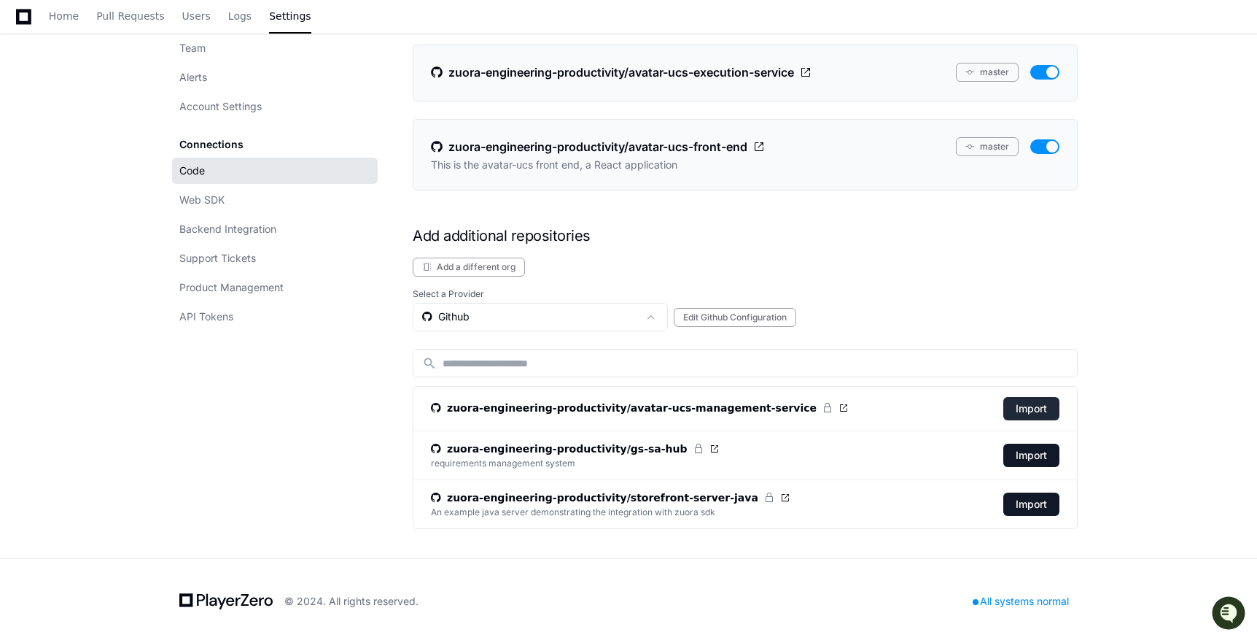
click at [1035, 411] on button "Import" at bounding box center [1032, 408] width 56 height 23
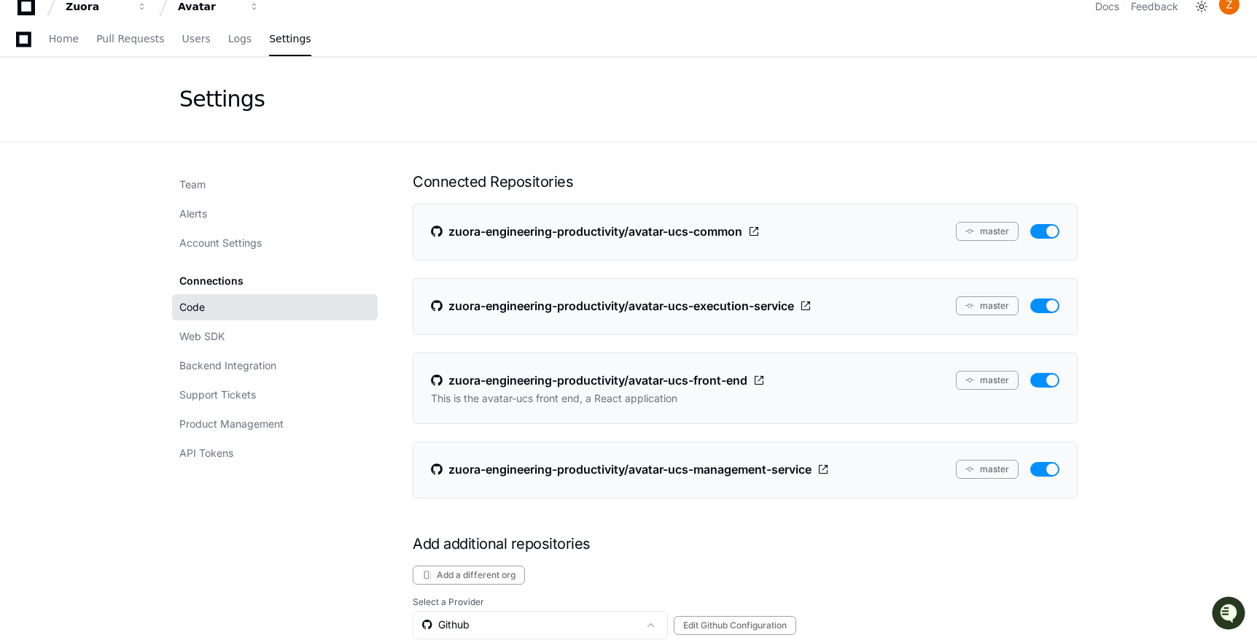
scroll to position [0, 0]
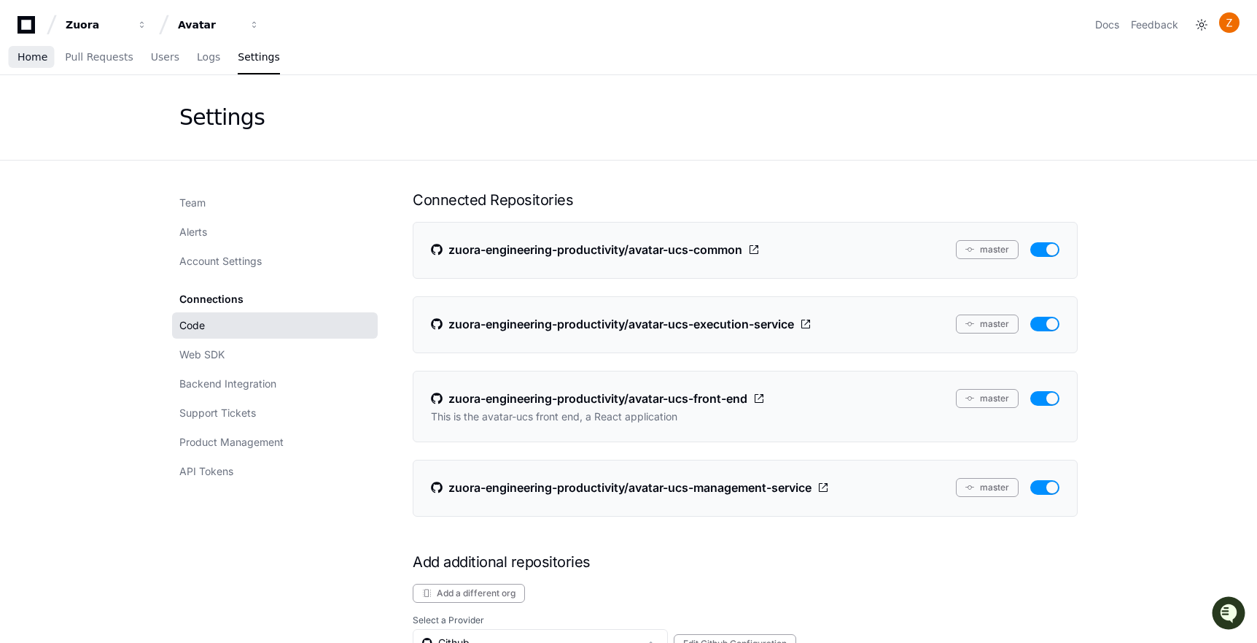
click at [36, 60] on span "Home" at bounding box center [33, 57] width 30 height 9
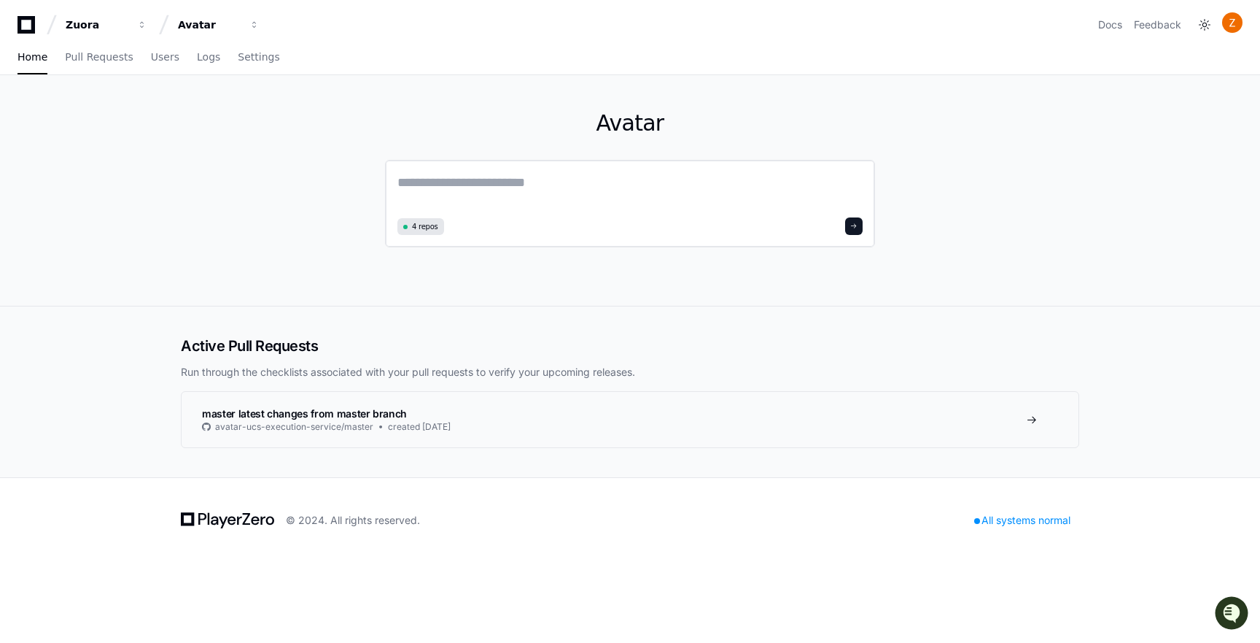
click at [497, 188] on textarea at bounding box center [629, 192] width 465 height 41
paste textarea "**********"
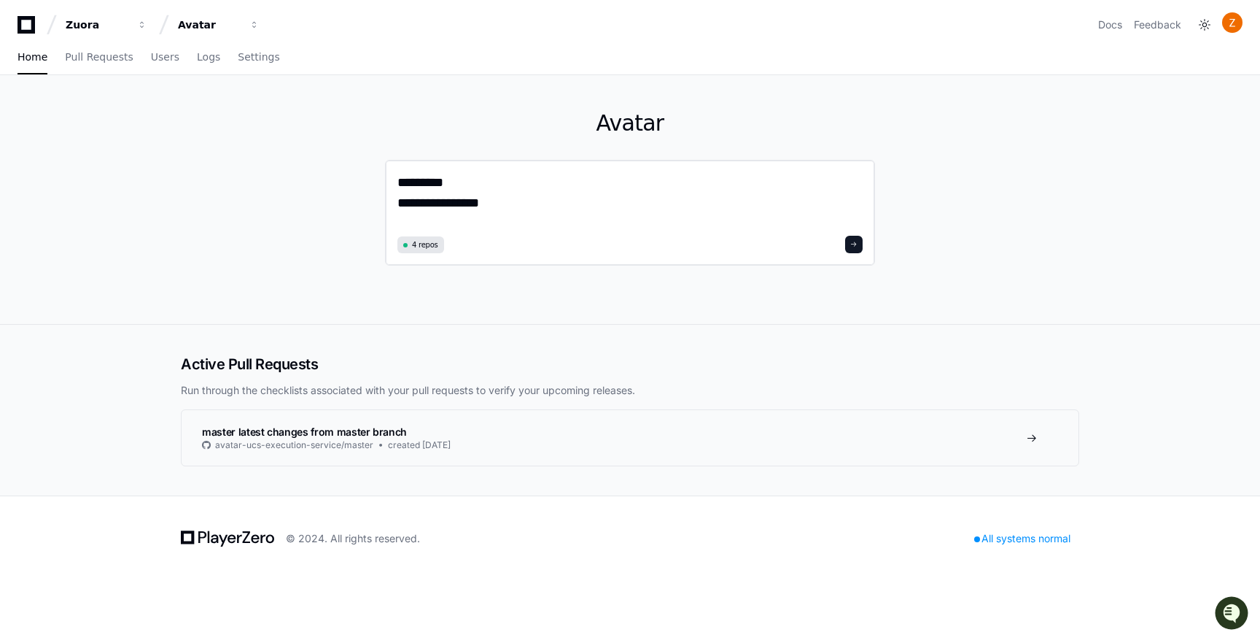
click at [398, 203] on textarea "**********" at bounding box center [629, 201] width 465 height 59
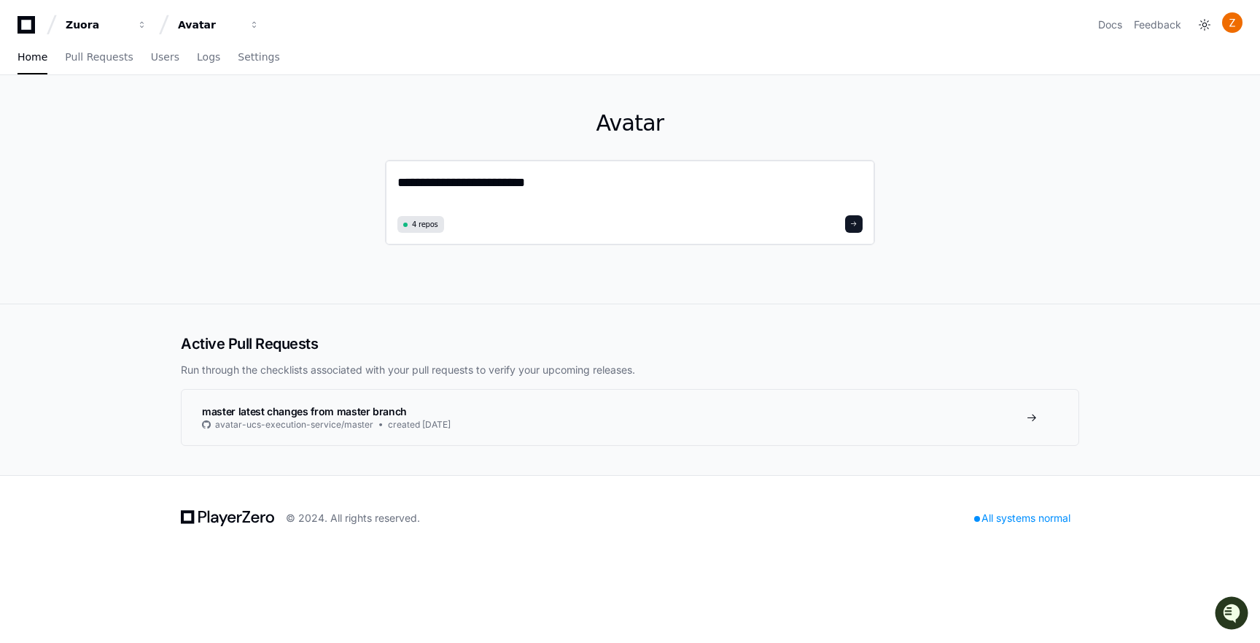
click at [412, 182] on textarea "**********" at bounding box center [629, 191] width 465 height 39
click at [440, 176] on textarea "**********" at bounding box center [629, 191] width 465 height 39
click at [449, 190] on textarea "**********" at bounding box center [629, 191] width 465 height 39
click at [442, 182] on textarea "**********" at bounding box center [629, 191] width 465 height 39
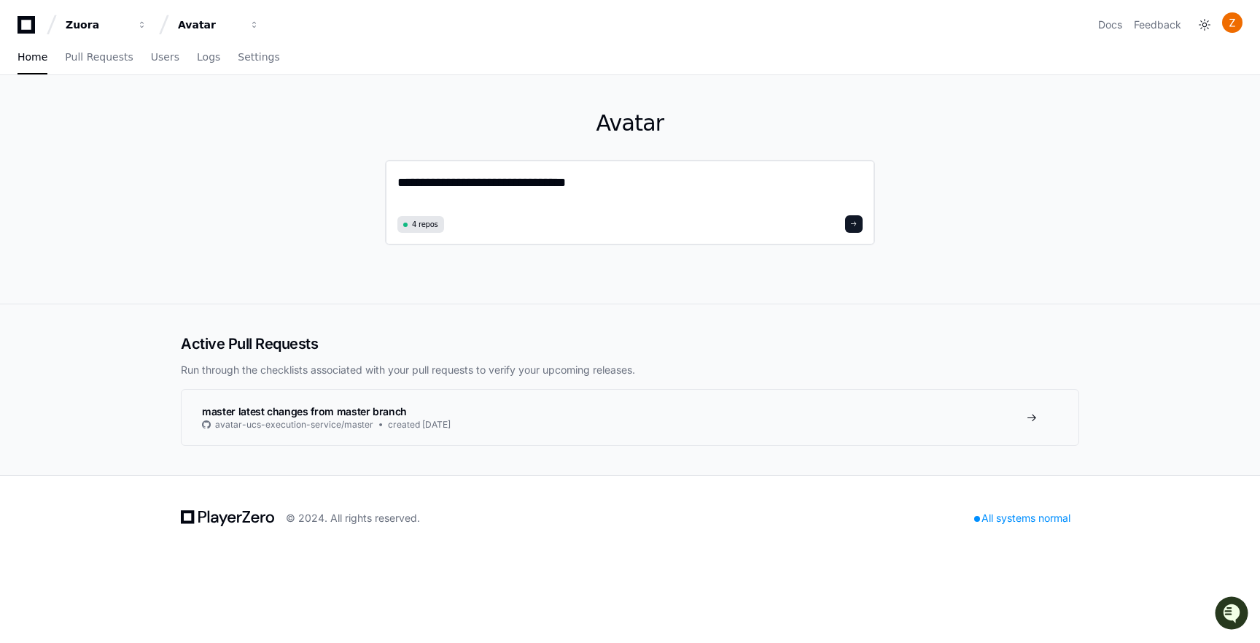
click at [442, 182] on textarea "**********" at bounding box center [629, 191] width 465 height 39
click at [589, 187] on textarea "**********" at bounding box center [629, 191] width 465 height 39
click at [444, 184] on textarea "**********" at bounding box center [629, 191] width 465 height 39
click at [707, 176] on textarea "**********" at bounding box center [629, 191] width 465 height 39
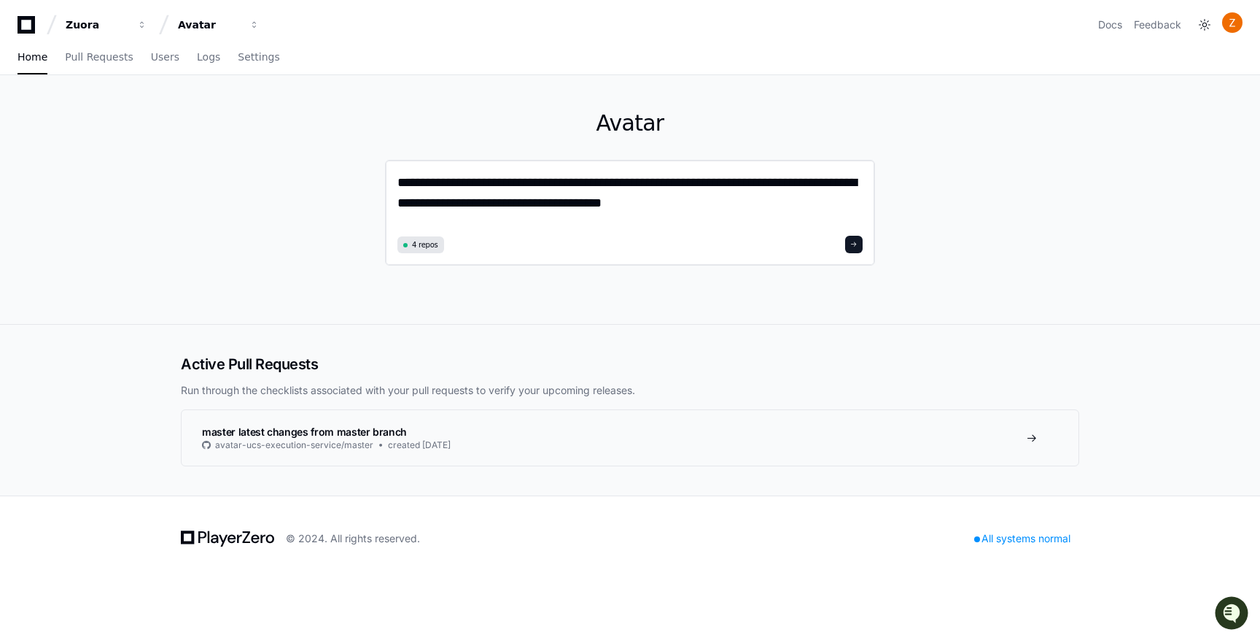
drag, startPoint x: 502, startPoint y: 177, endPoint x: 607, endPoint y: 180, distance: 104.3
click at [607, 180] on textarea "**********" at bounding box center [629, 201] width 465 height 59
click at [710, 206] on textarea "**********" at bounding box center [629, 201] width 465 height 59
paste textarea "**********"
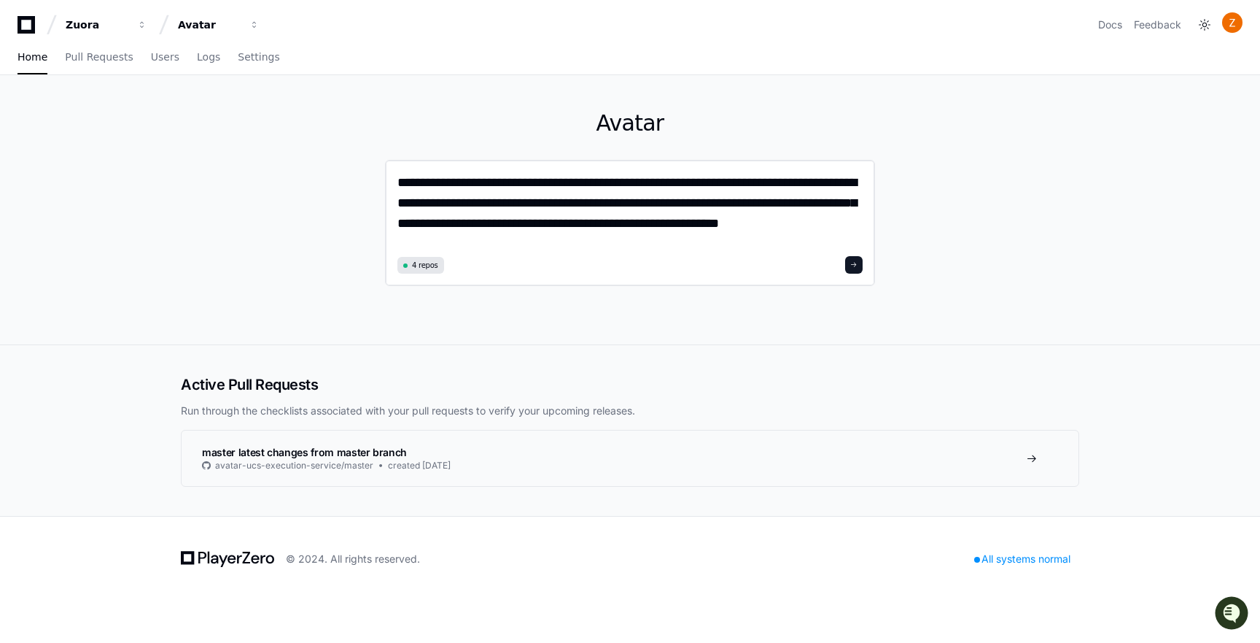
type textarea "**********"
click at [854, 265] on span at bounding box center [853, 264] width 7 height 7
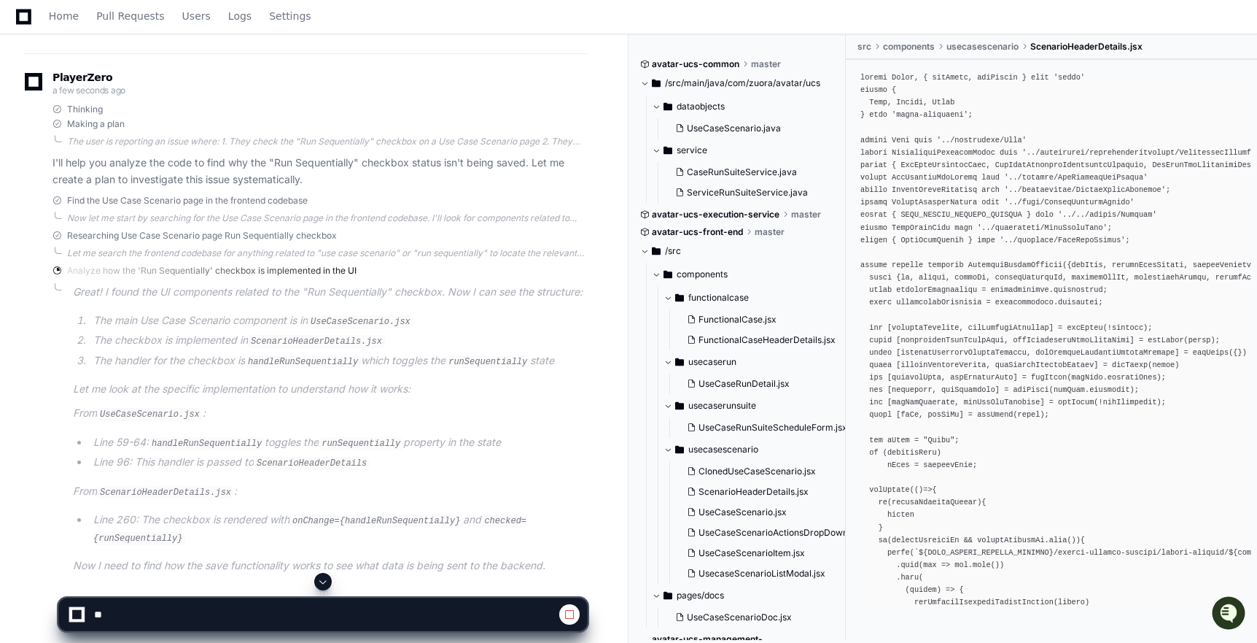
click at [569, 611] on span at bounding box center [570, 614] width 12 height 12
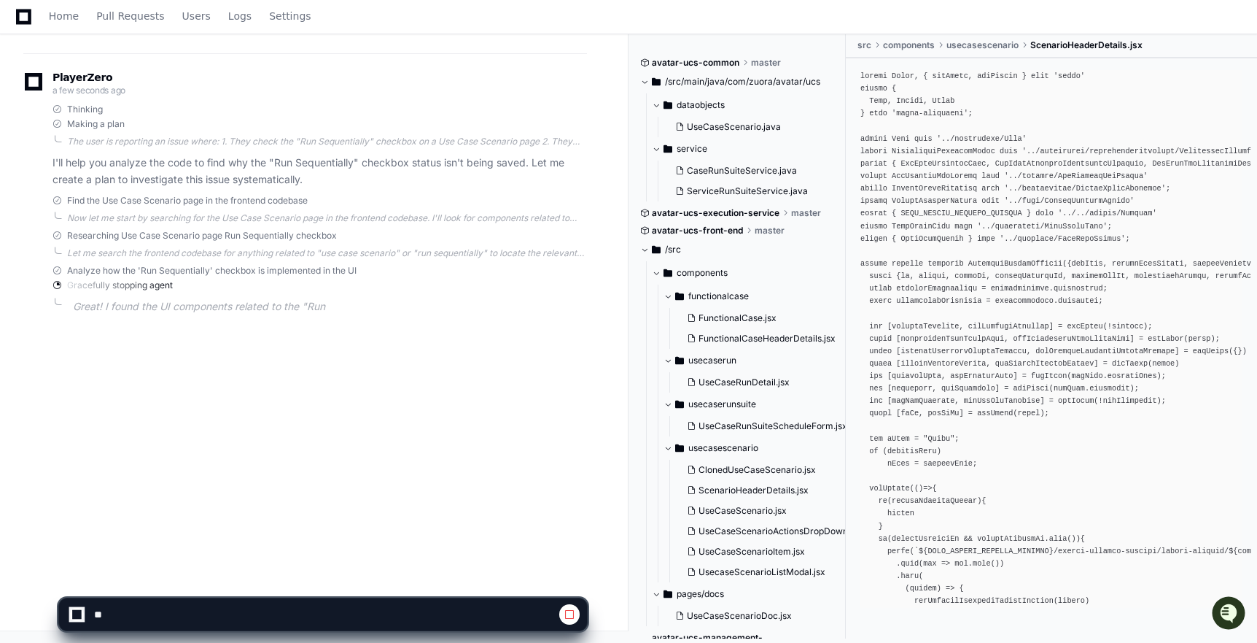
click at [569, 611] on span at bounding box center [570, 614] width 12 height 12
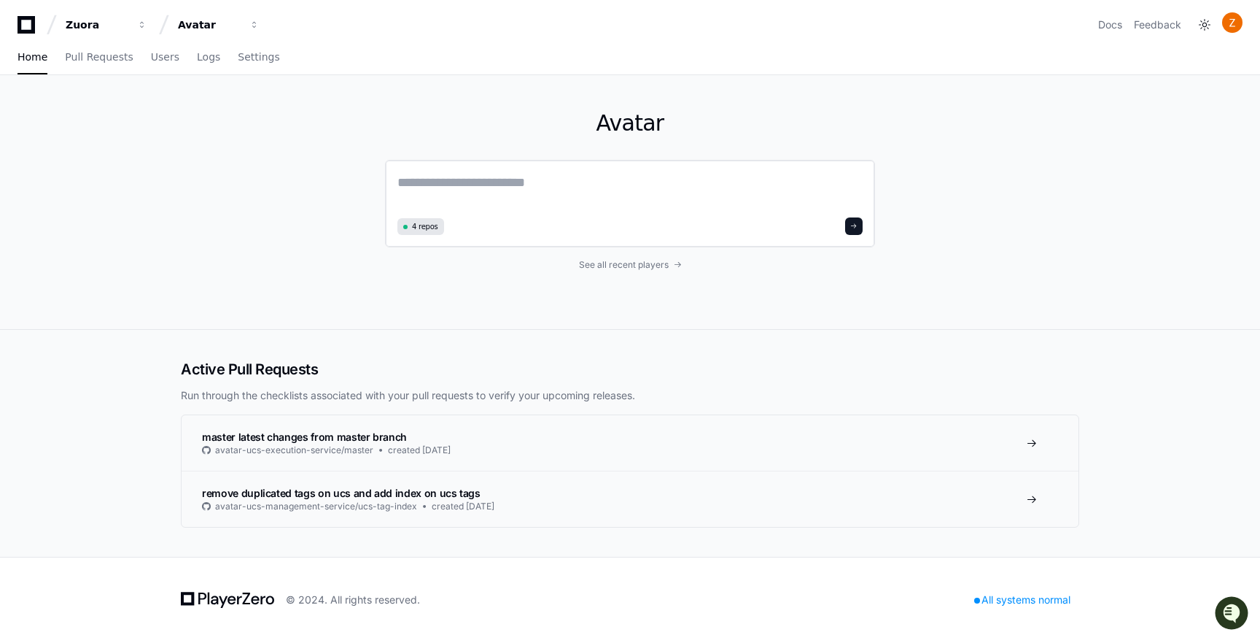
click at [526, 194] on textarea at bounding box center [629, 192] width 465 height 41
click at [249, 63] on link "Settings" at bounding box center [259, 58] width 42 height 34
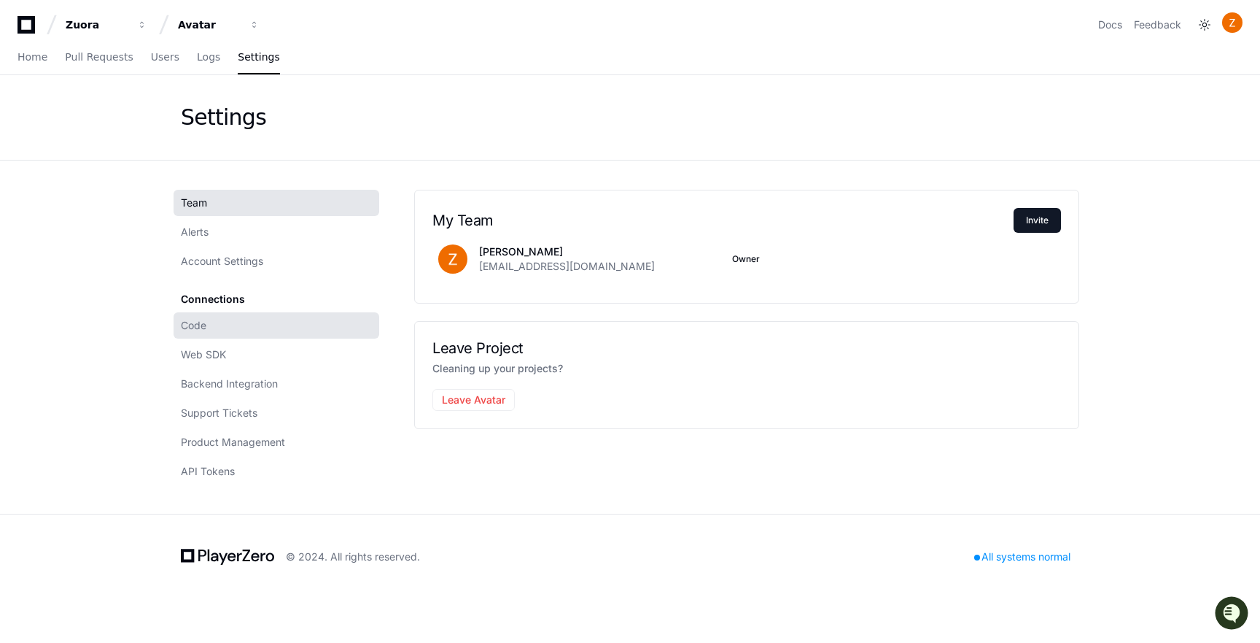
click at [211, 336] on link "Code" at bounding box center [277, 325] width 206 height 26
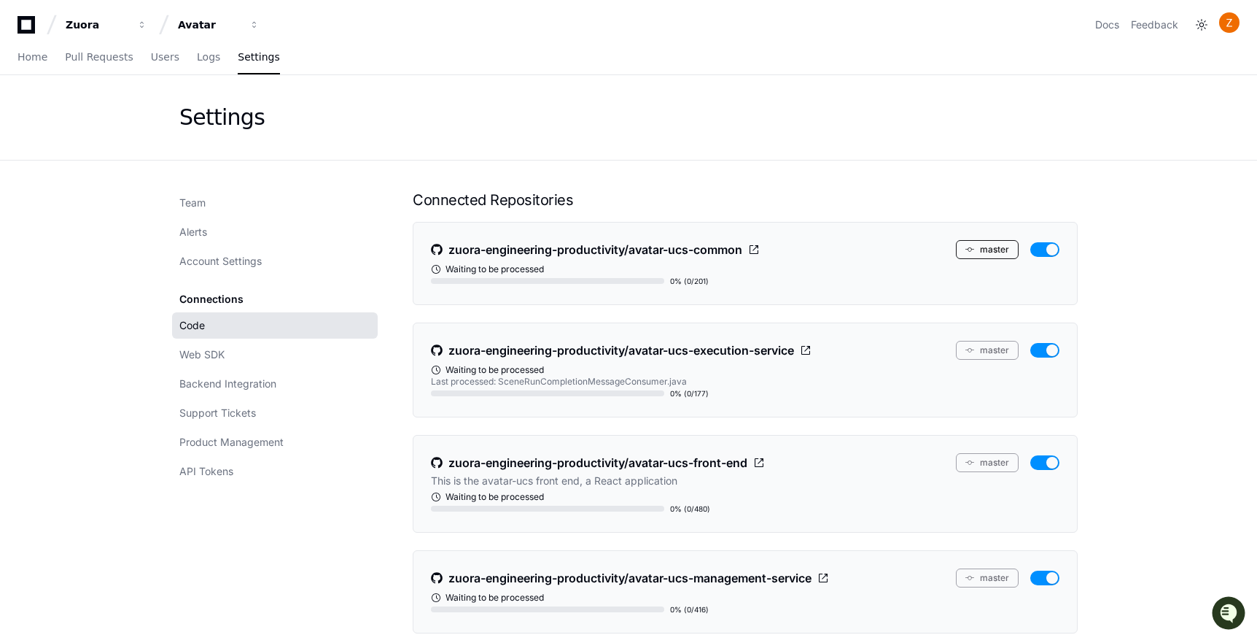
click at [986, 249] on button "master" at bounding box center [987, 249] width 63 height 19
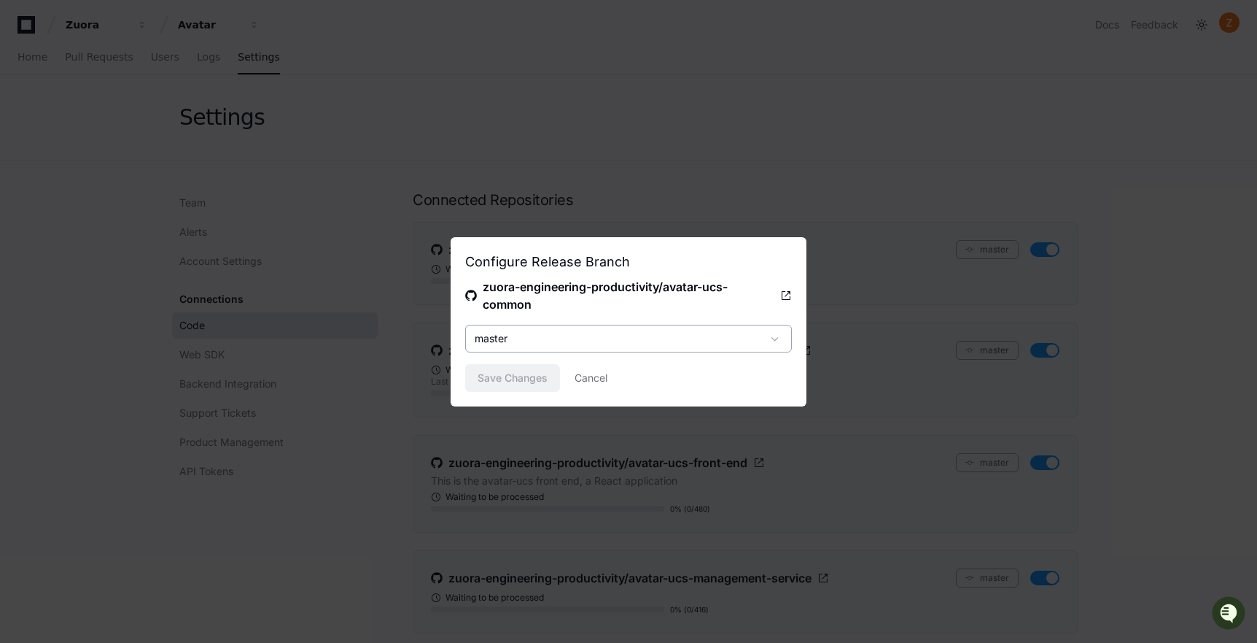
click at [651, 349] on div "master" at bounding box center [628, 339] width 327 height 28
click at [632, 338] on div at bounding box center [628, 321] width 1257 height 643
click at [632, 338] on div "master" at bounding box center [618, 338] width 287 height 15
click at [632, 338] on div at bounding box center [628, 321] width 1257 height 643
click at [632, 338] on div "master" at bounding box center [618, 338] width 287 height 15
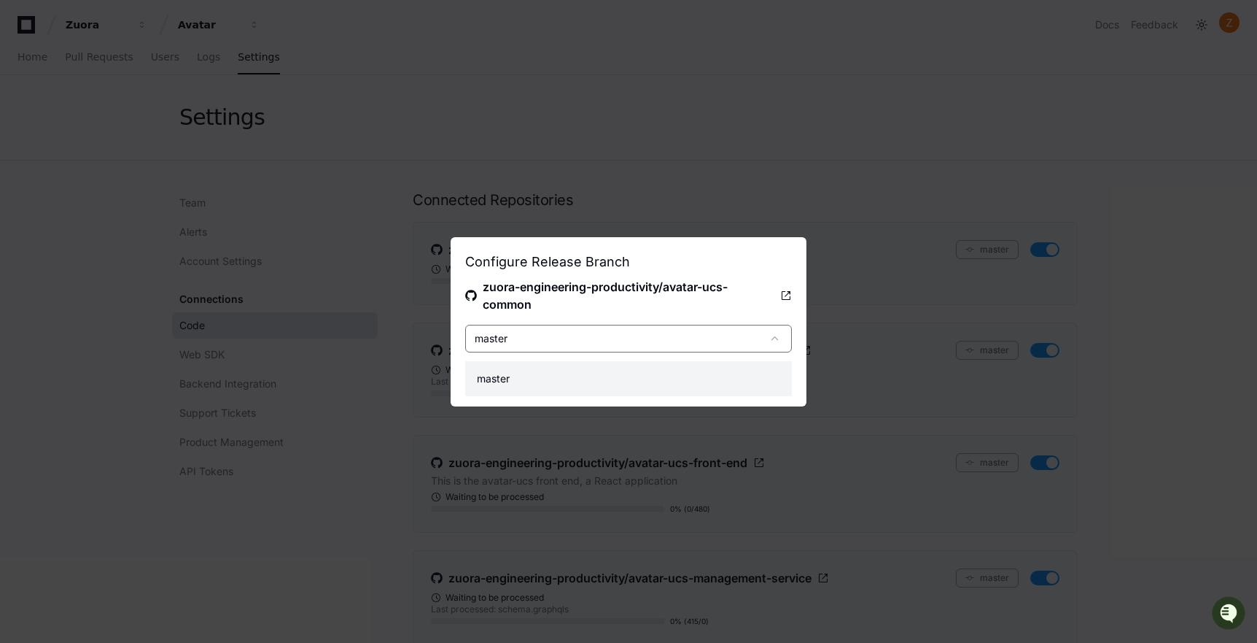
click at [632, 338] on div at bounding box center [628, 321] width 1257 height 643
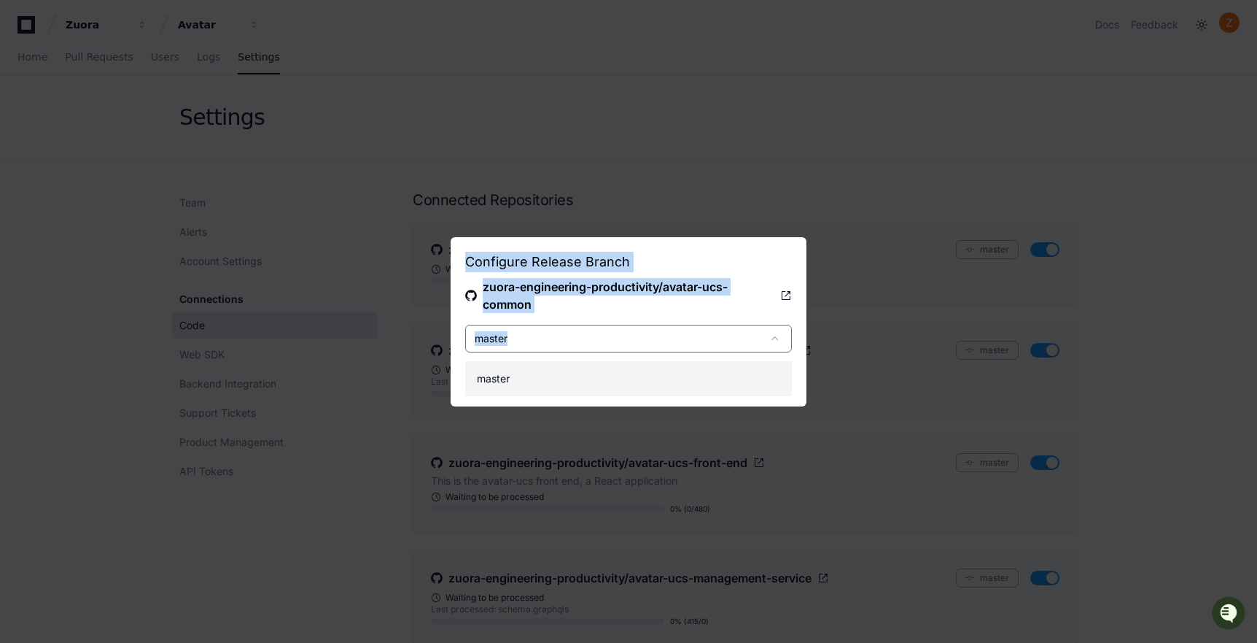
click at [632, 338] on div "master" at bounding box center [618, 338] width 287 height 15
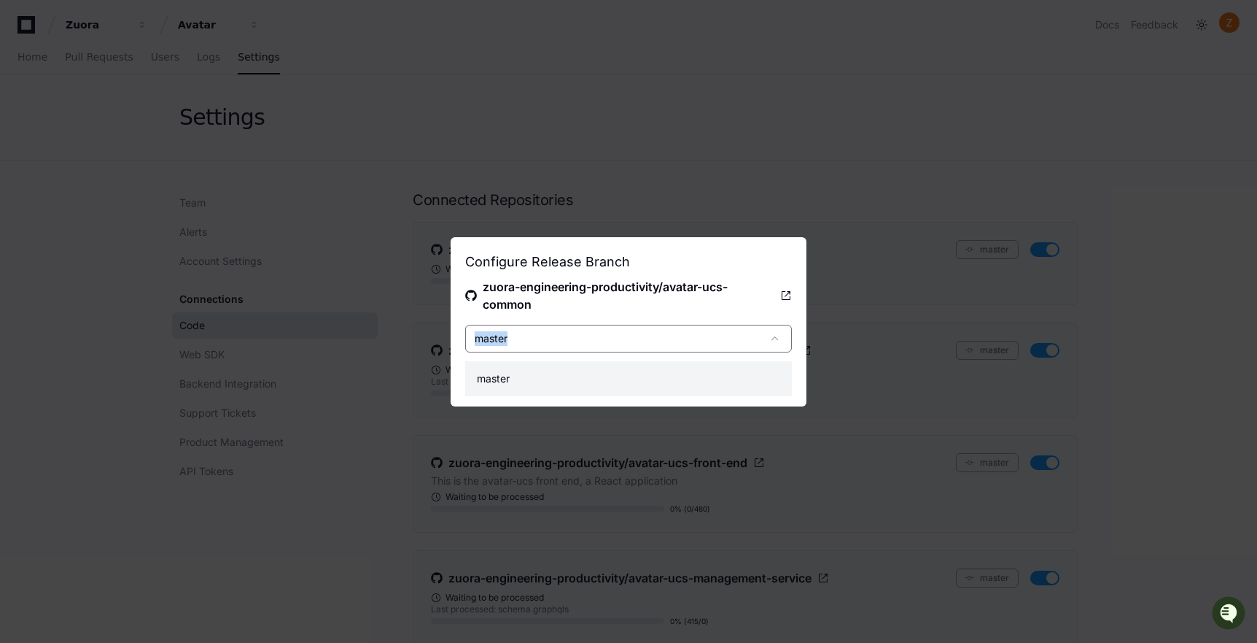
click at [586, 288] on div at bounding box center [628, 321] width 1257 height 643
click at [586, 343] on div "master" at bounding box center [618, 338] width 287 height 15
click at [589, 299] on div at bounding box center [628, 321] width 1257 height 643
click at [594, 373] on button "Cancel" at bounding box center [591, 378] width 33 height 28
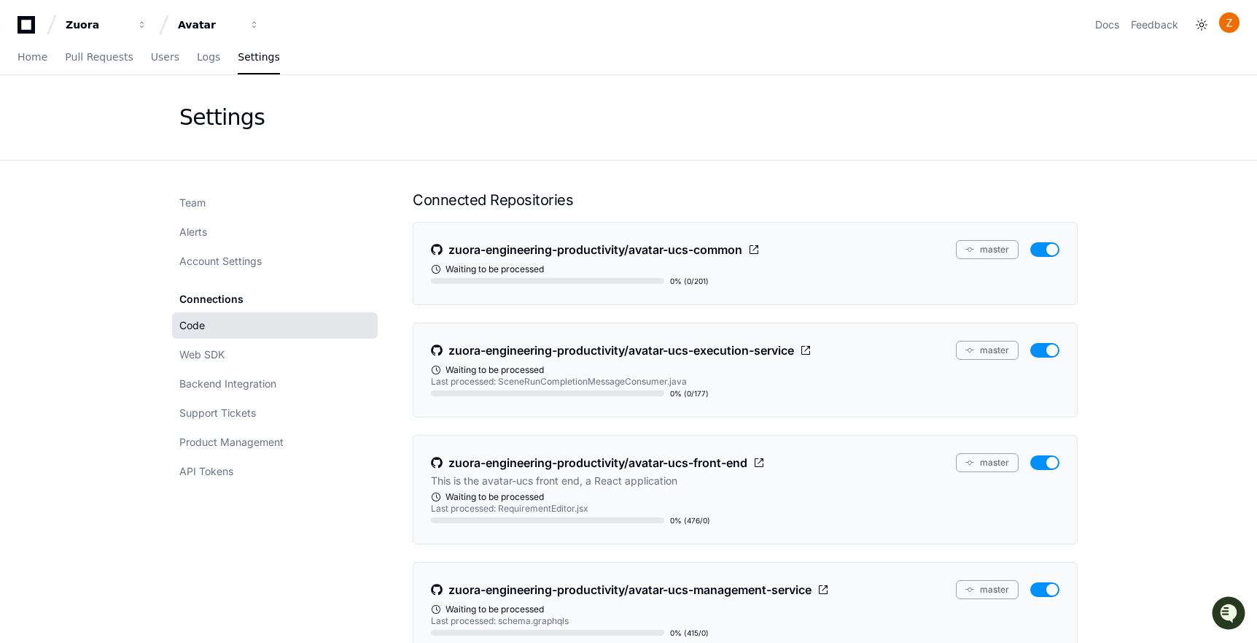
click at [997, 360] on li "zuora-engineering-productivity/avatar-ucs-execution-service master Waiting to b…" at bounding box center [745, 369] width 665 height 95
click at [993, 352] on button "master" at bounding box center [987, 350] width 63 height 19
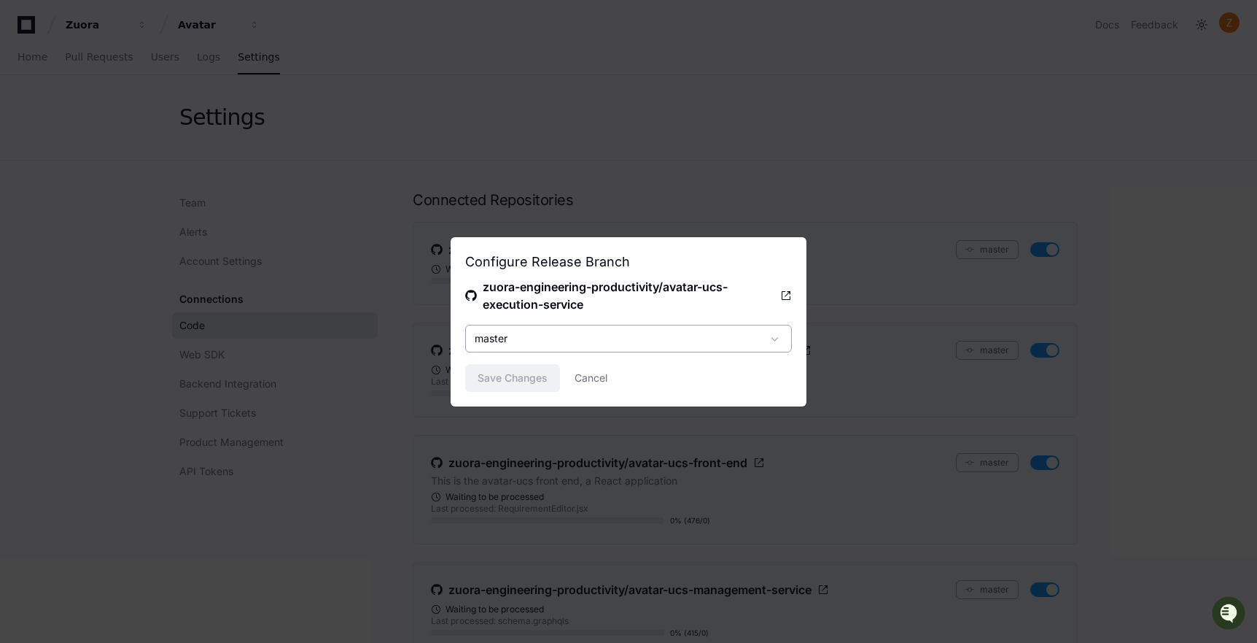
click at [753, 327] on div "master" at bounding box center [628, 339] width 327 height 28
click at [719, 304] on div at bounding box center [628, 321] width 1257 height 643
click at [586, 368] on button "Cancel" at bounding box center [591, 378] width 33 height 28
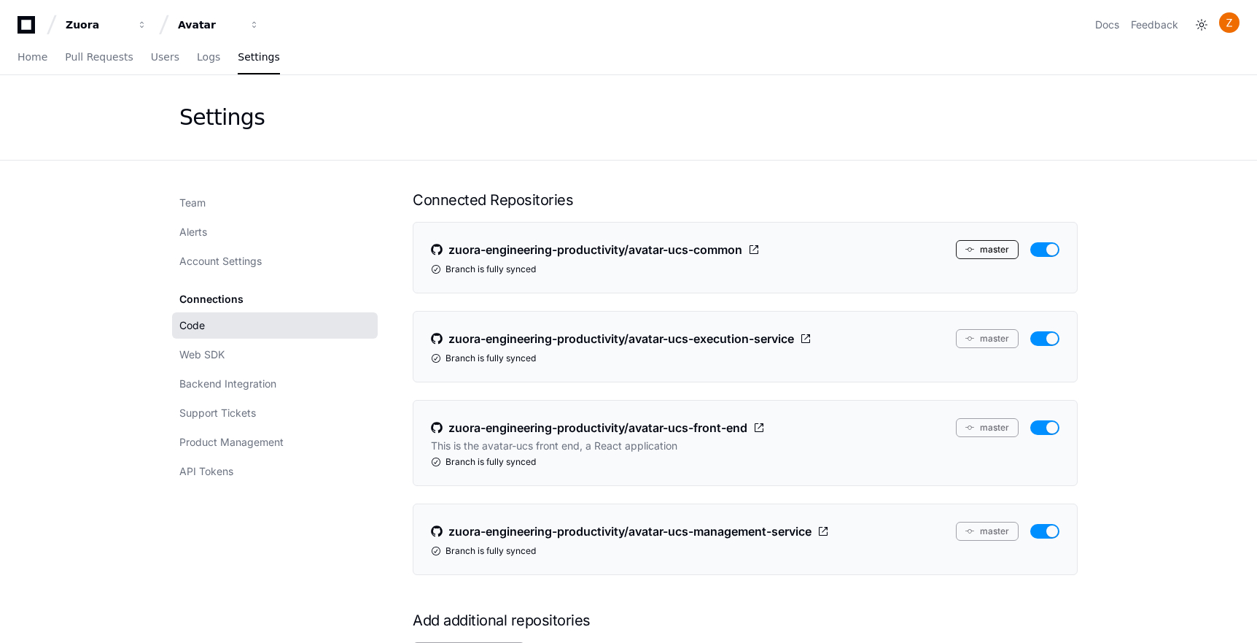
click at [987, 249] on button "master" at bounding box center [987, 249] width 63 height 19
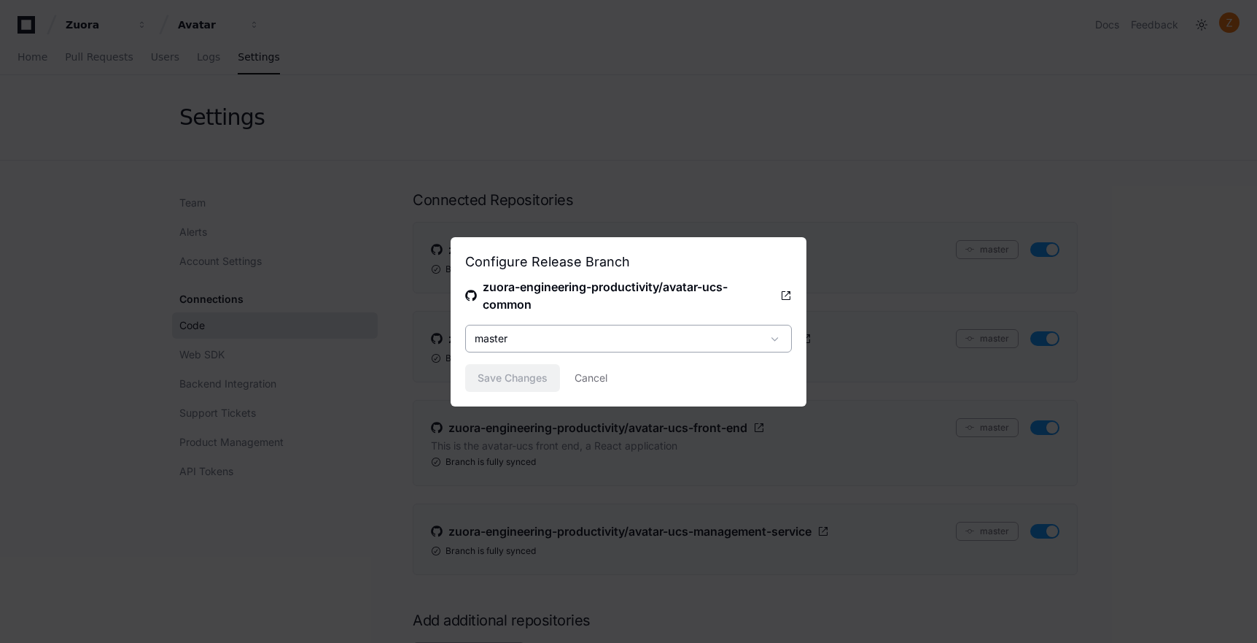
click at [707, 339] on div "master" at bounding box center [618, 338] width 287 height 15
click at [733, 343] on div at bounding box center [628, 321] width 1257 height 643
click at [759, 338] on div "master" at bounding box center [618, 338] width 287 height 15
click at [672, 298] on div at bounding box center [628, 321] width 1257 height 643
click at [591, 379] on button "Cancel" at bounding box center [591, 378] width 33 height 28
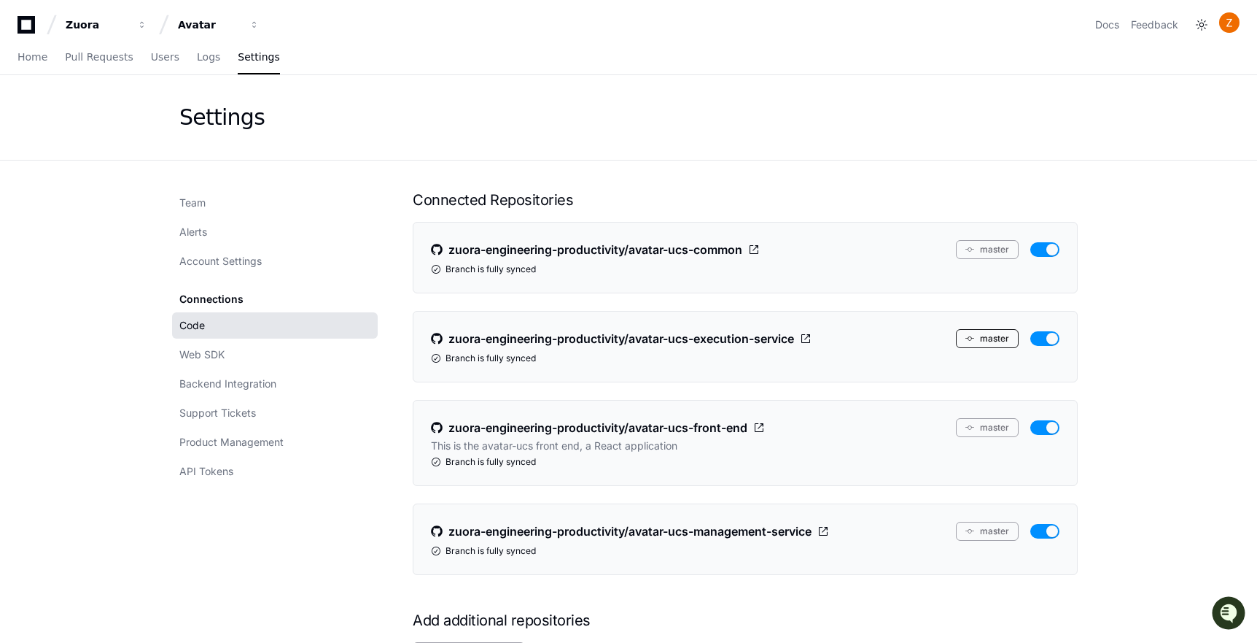
click at [985, 337] on button "master" at bounding box center [987, 338] width 63 height 19
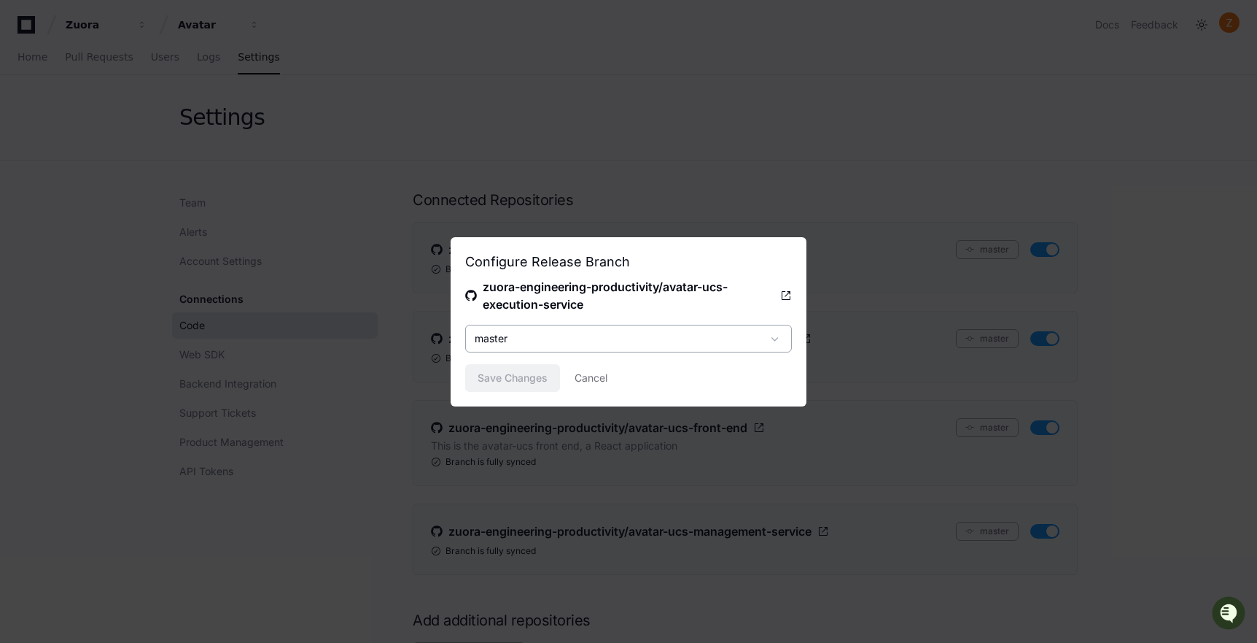
click at [719, 343] on div "master" at bounding box center [618, 338] width 287 height 15
click at [674, 273] on div at bounding box center [628, 321] width 1257 height 643
click at [741, 333] on div "master" at bounding box center [618, 338] width 287 height 15
click at [669, 320] on div at bounding box center [628, 321] width 1257 height 643
click at [602, 378] on button "Cancel" at bounding box center [591, 378] width 33 height 28
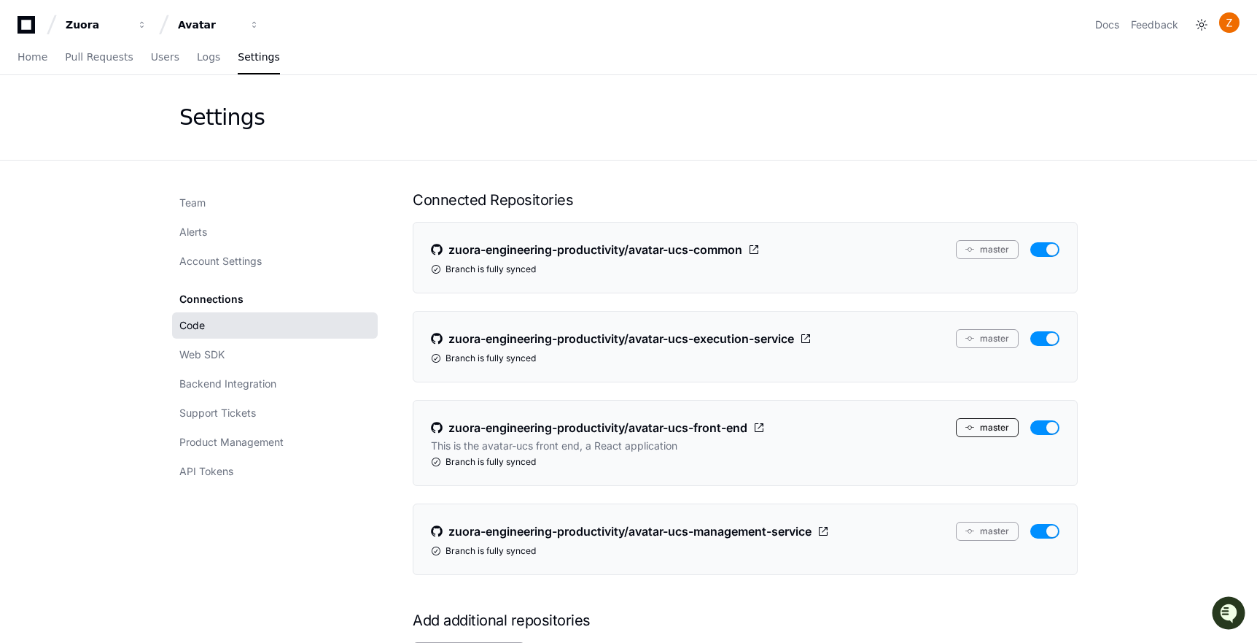
click at [974, 425] on span at bounding box center [970, 427] width 9 height 9
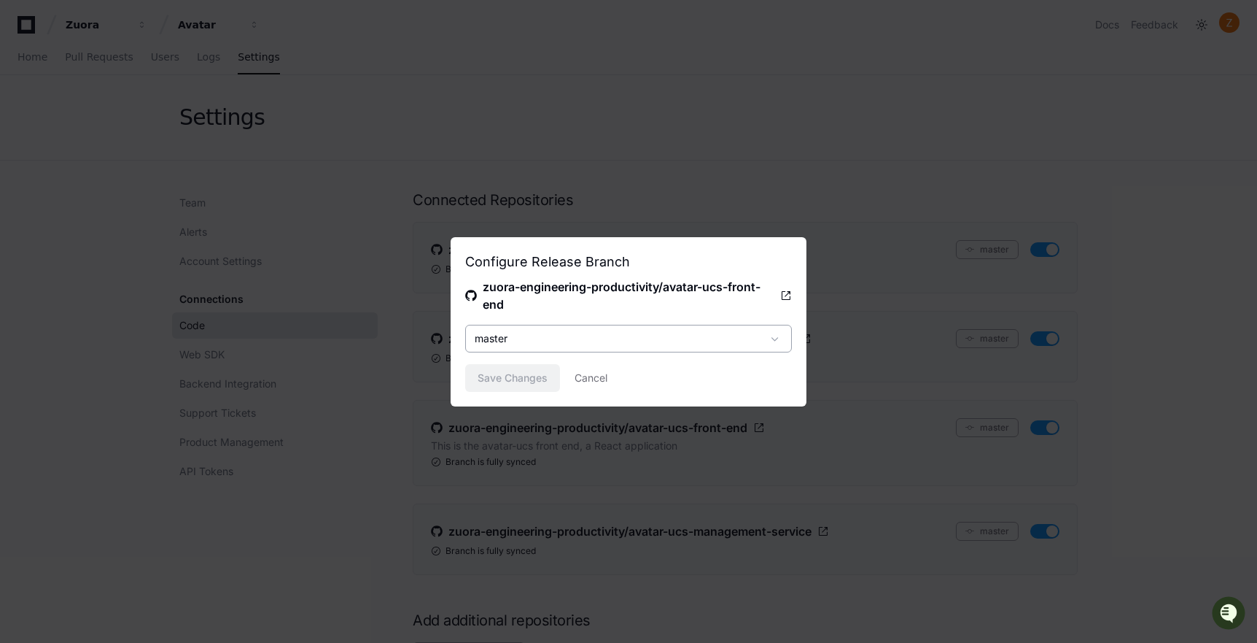
click at [705, 342] on div "master" at bounding box center [618, 338] width 287 height 15
click at [643, 265] on div at bounding box center [628, 321] width 1257 height 643
click at [597, 377] on button "Cancel" at bounding box center [591, 378] width 33 height 28
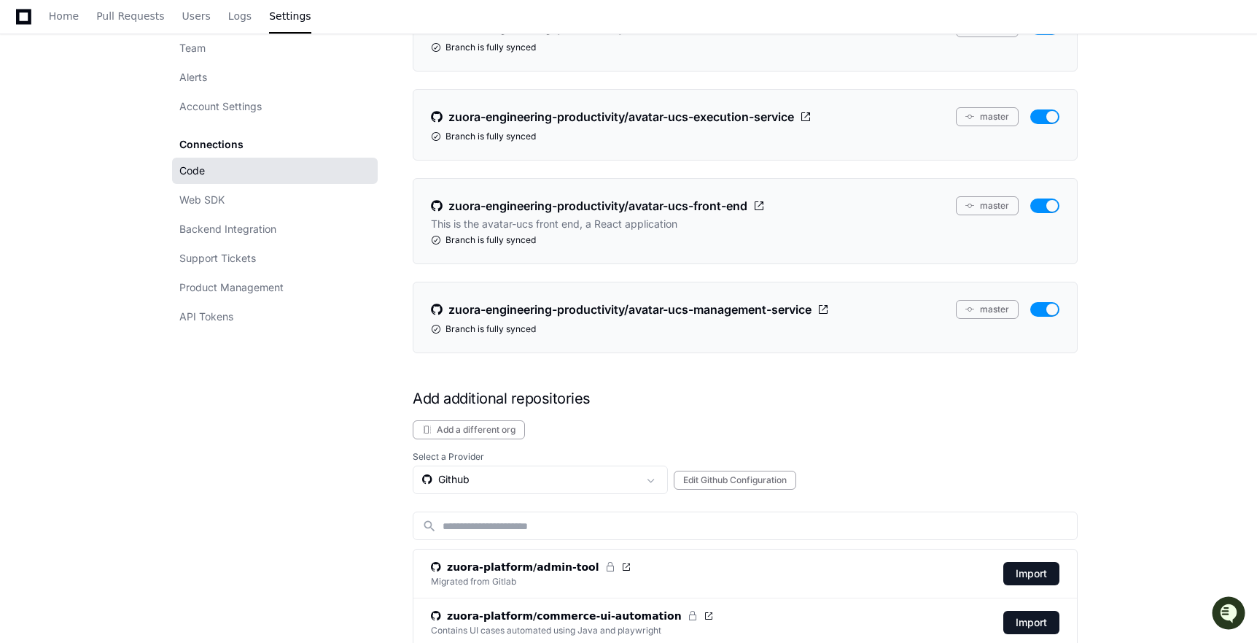
scroll to position [279, 0]
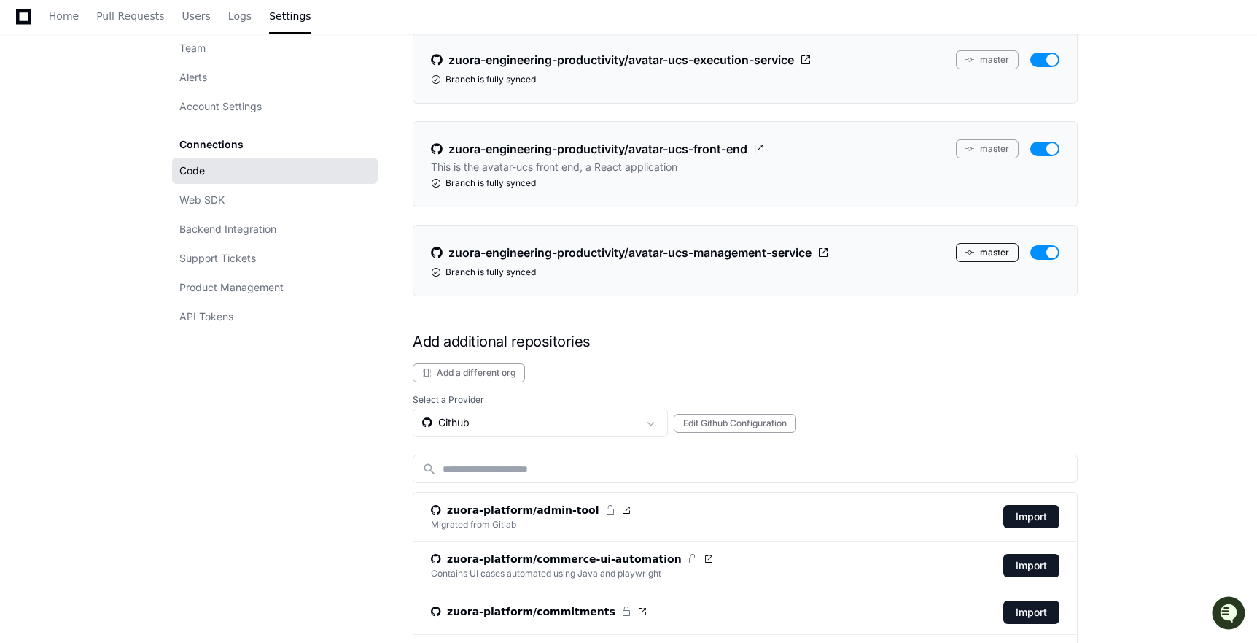
click at [985, 252] on button "master" at bounding box center [987, 252] width 63 height 19
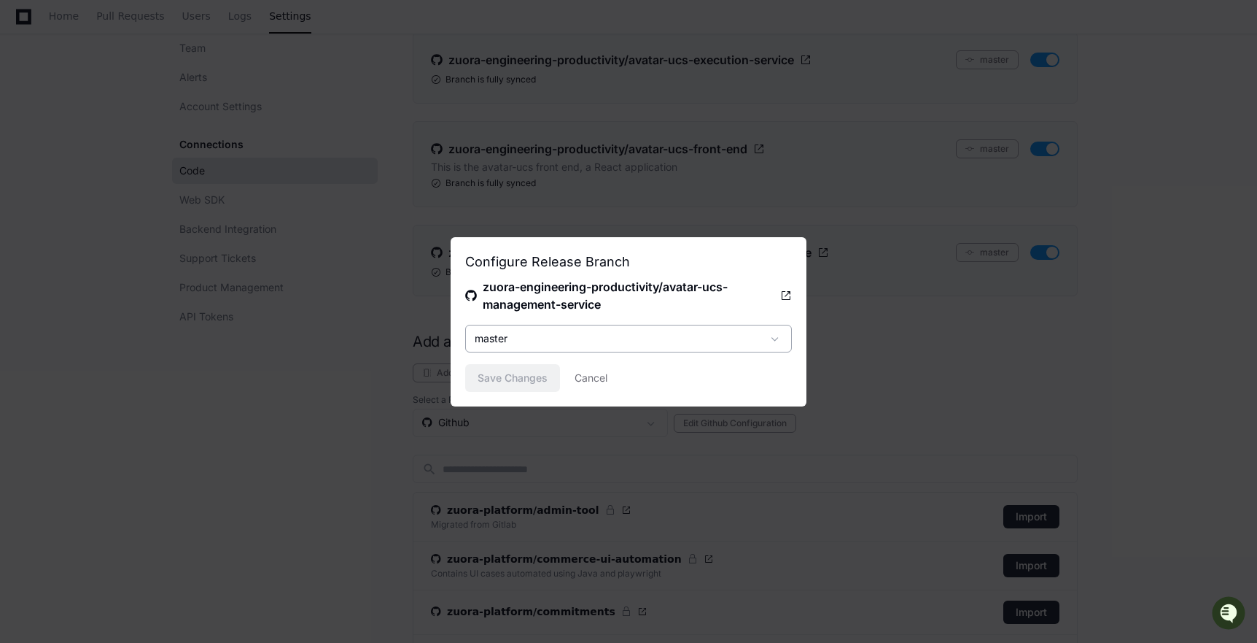
click at [674, 331] on div "master" at bounding box center [618, 338] width 287 height 15
click at [661, 208] on div at bounding box center [628, 321] width 1257 height 643
click at [666, 207] on div at bounding box center [628, 321] width 1257 height 643
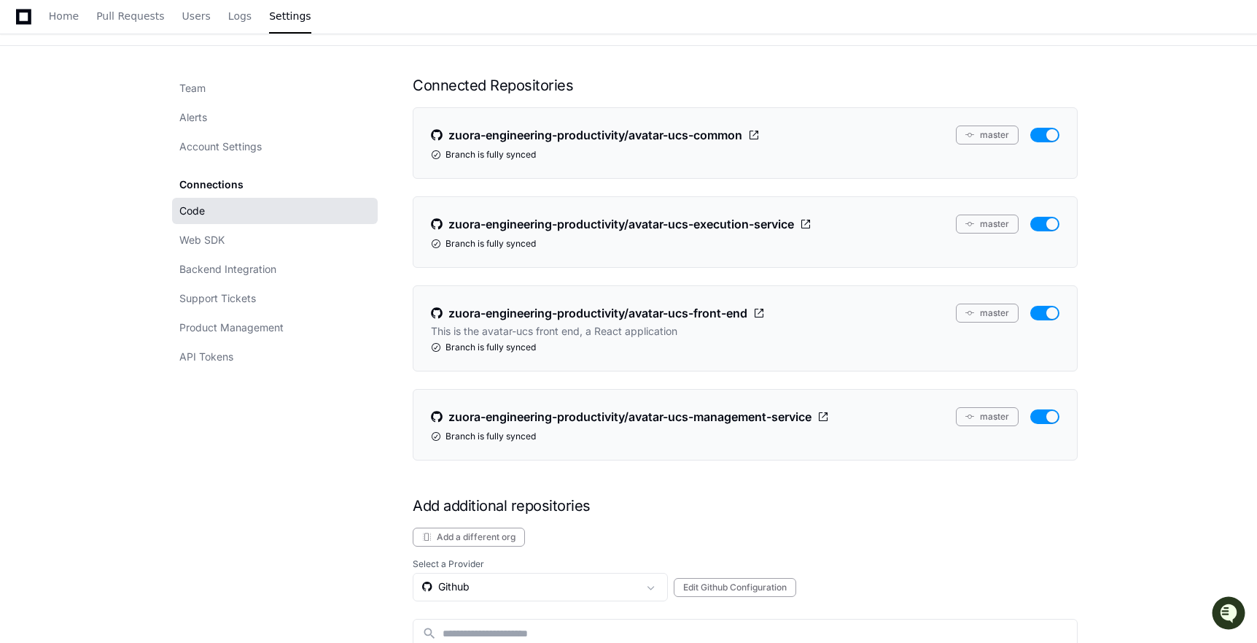
scroll to position [116, 0]
